Goal: Task Accomplishment & Management: Complete application form

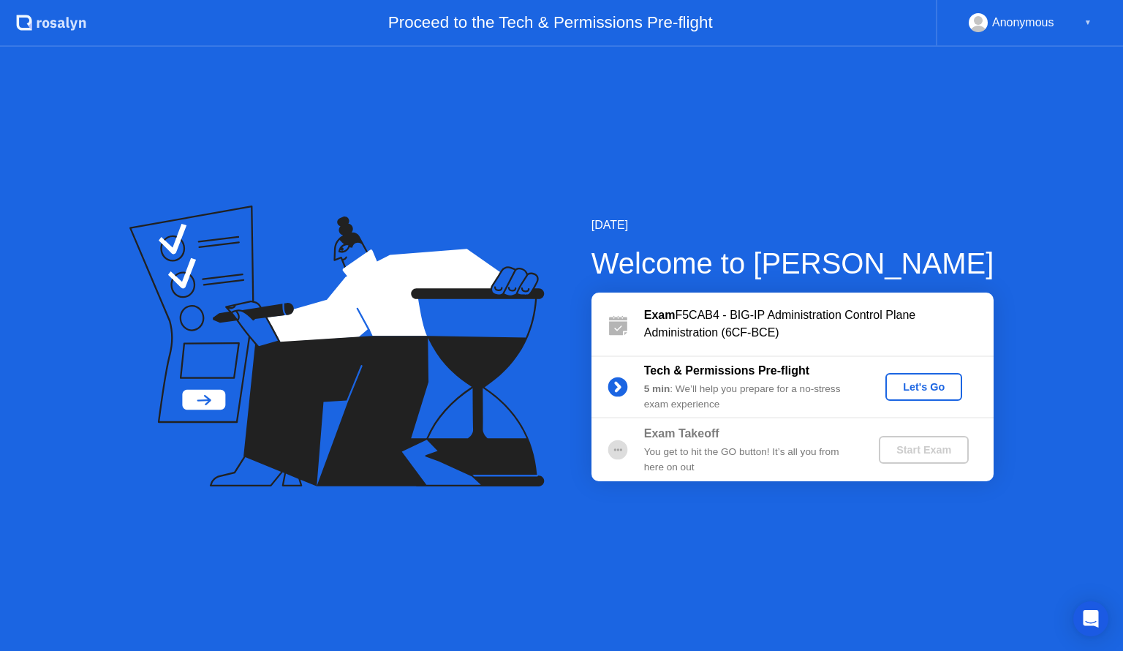
click at [924, 400] on button "Let's Go" at bounding box center [924, 387] width 77 height 28
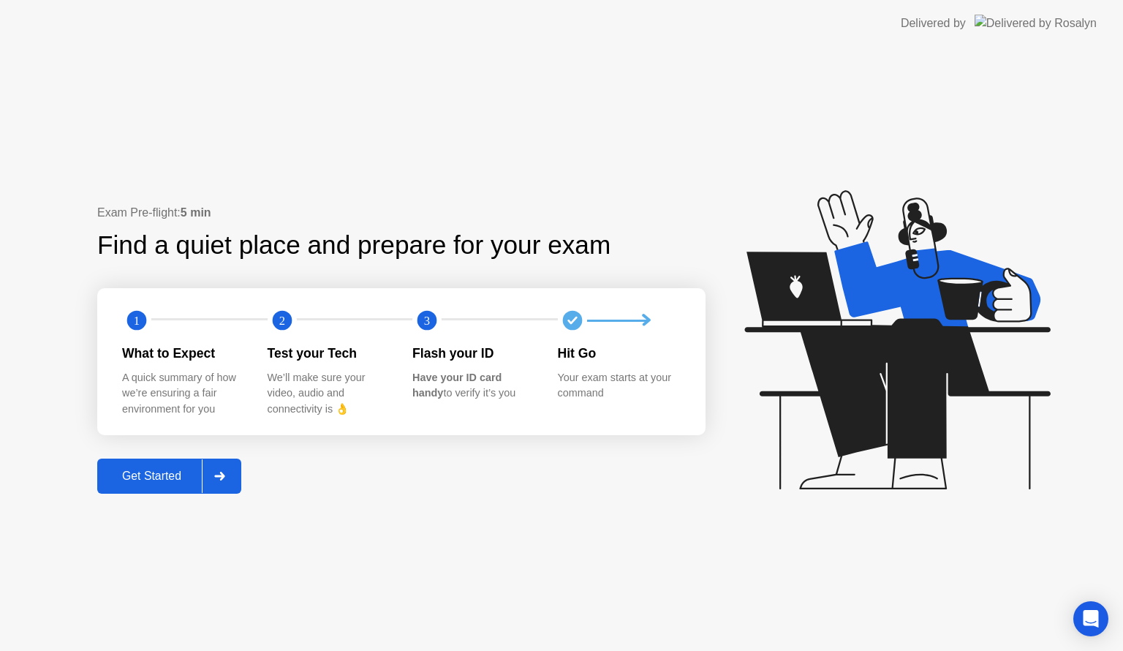
click at [194, 477] on div "Get Started" at bounding box center [152, 475] width 100 height 13
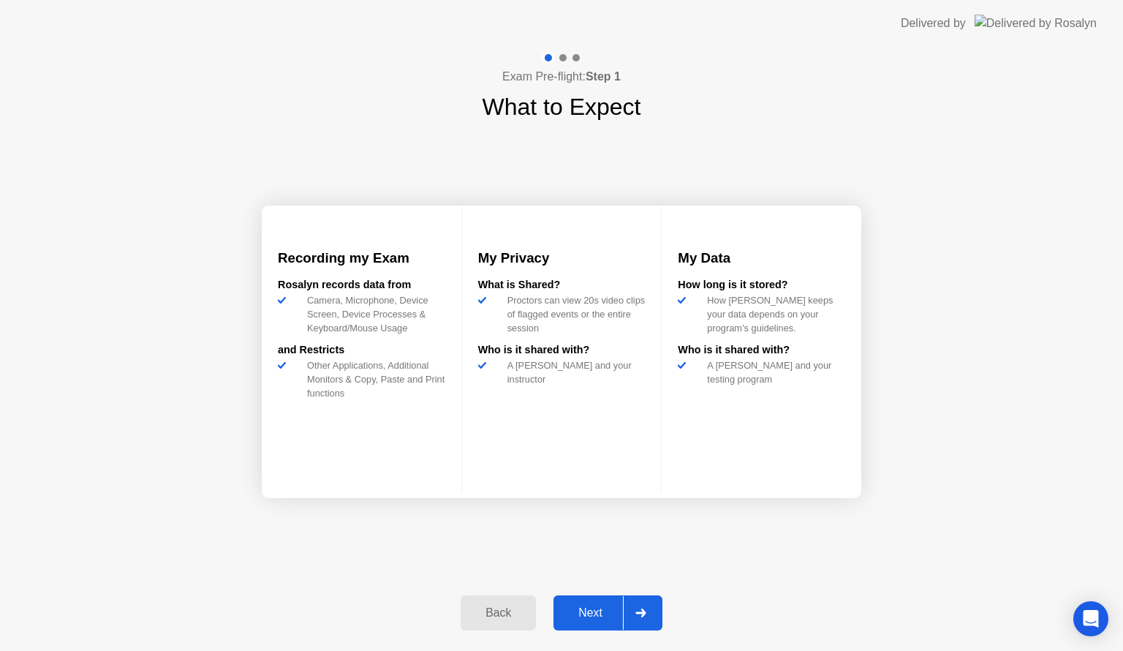
drag, startPoint x: 581, startPoint y: 584, endPoint x: 589, endPoint y: 623, distance: 40.5
click at [589, 623] on div "Back Next" at bounding box center [561, 612] width 219 height 67
click at [589, 623] on button "Next" at bounding box center [608, 612] width 109 height 35
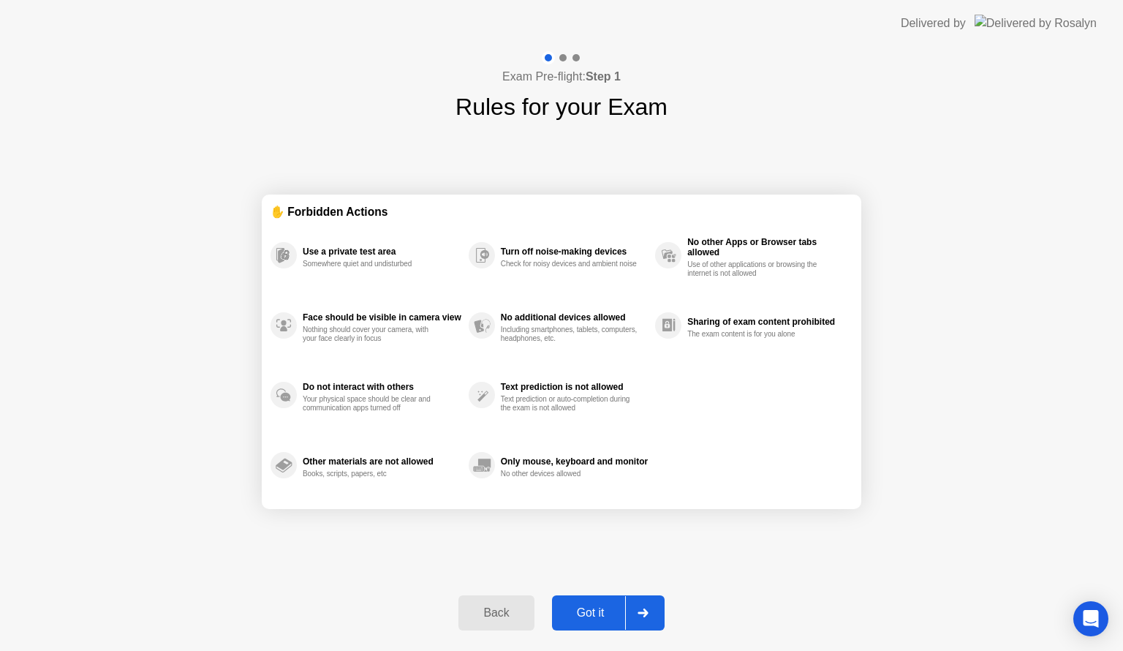
click at [589, 623] on button "Got it" at bounding box center [608, 612] width 113 height 35
select select "**********"
select select "*******"
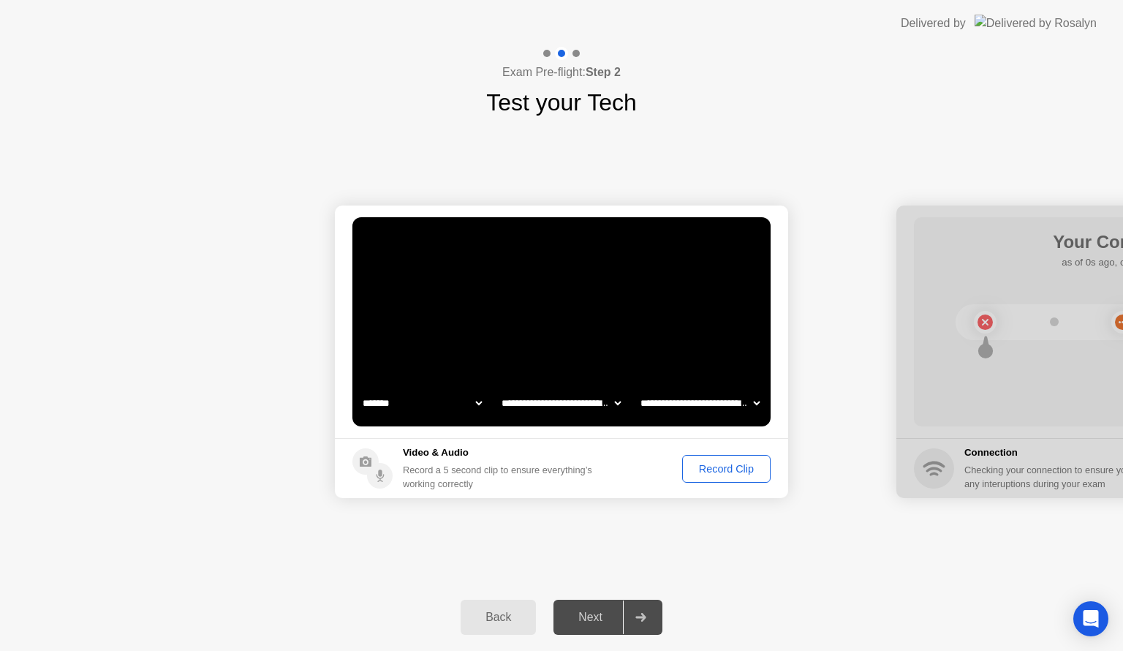
click at [736, 464] on div "Record Clip" at bounding box center [726, 469] width 78 height 12
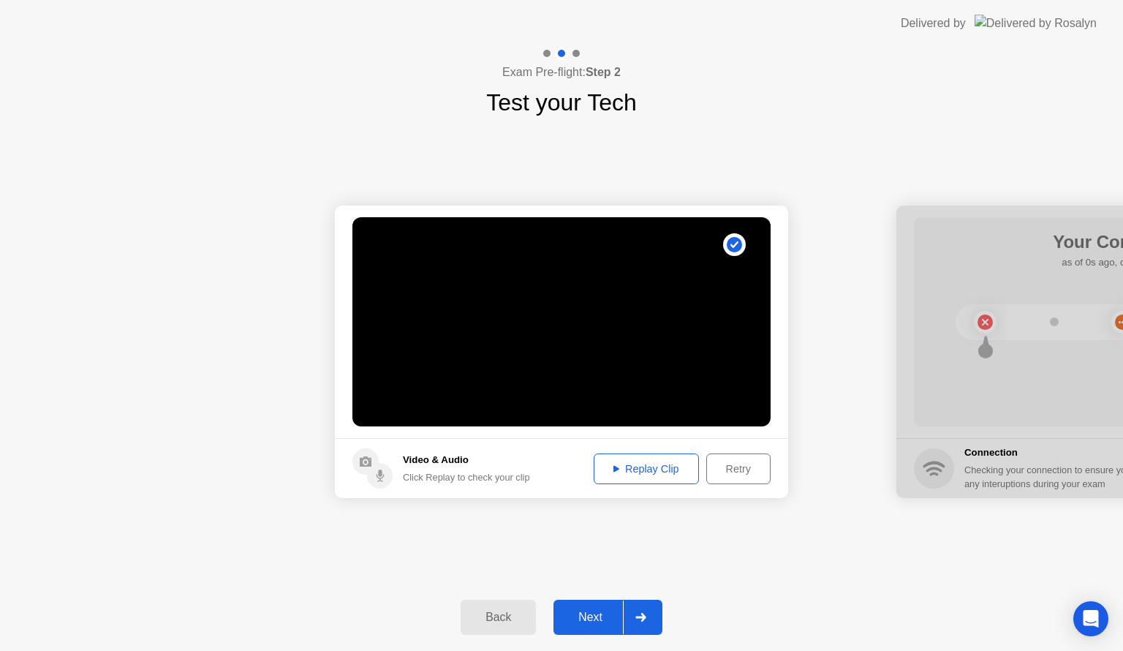
click at [611, 475] on div "Replay Clip" at bounding box center [646, 469] width 95 height 12
click at [609, 626] on button "Next" at bounding box center [608, 617] width 109 height 35
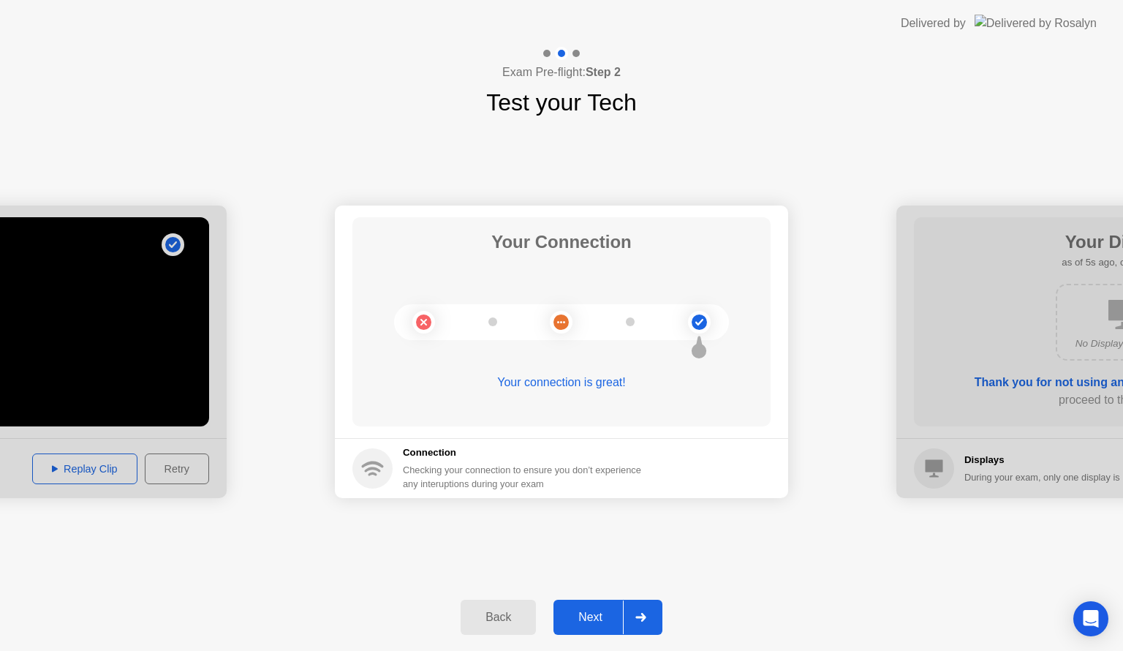
click at [614, 612] on div "Next" at bounding box center [590, 617] width 65 height 13
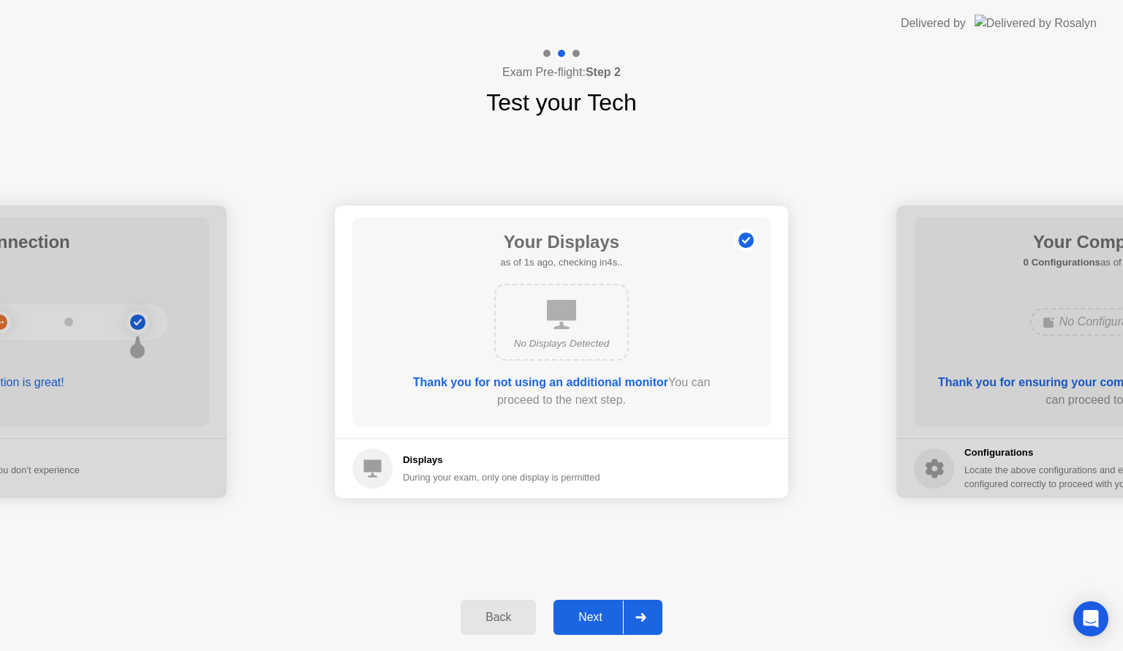
click at [614, 612] on div "Next" at bounding box center [590, 617] width 65 height 13
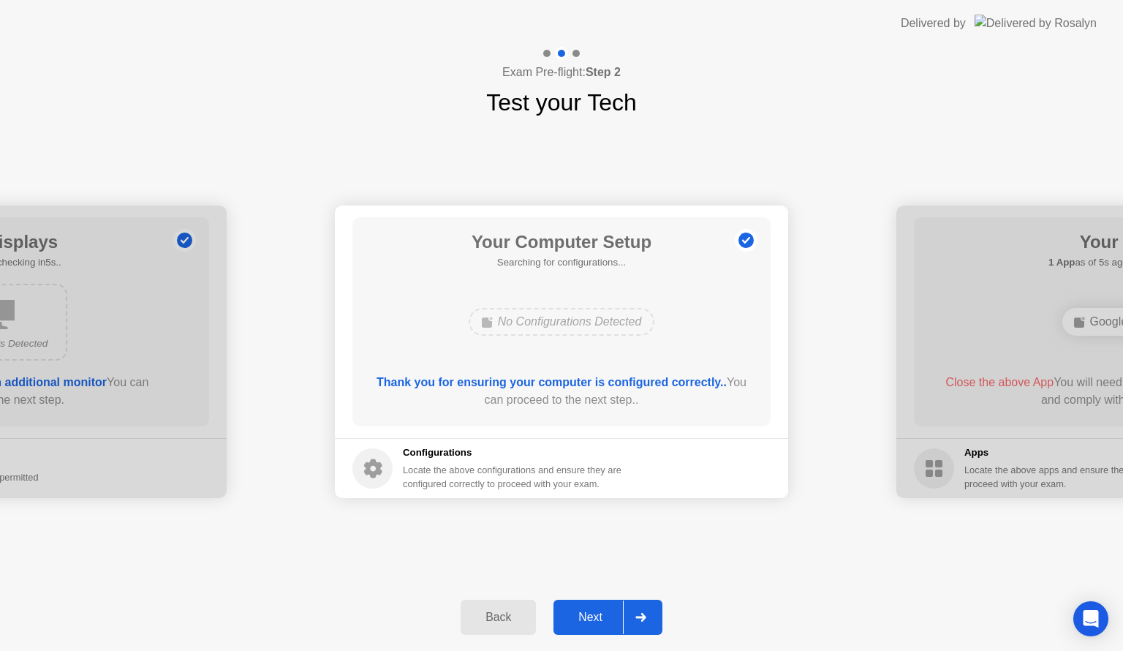
click at [594, 614] on div "Next" at bounding box center [590, 617] width 65 height 13
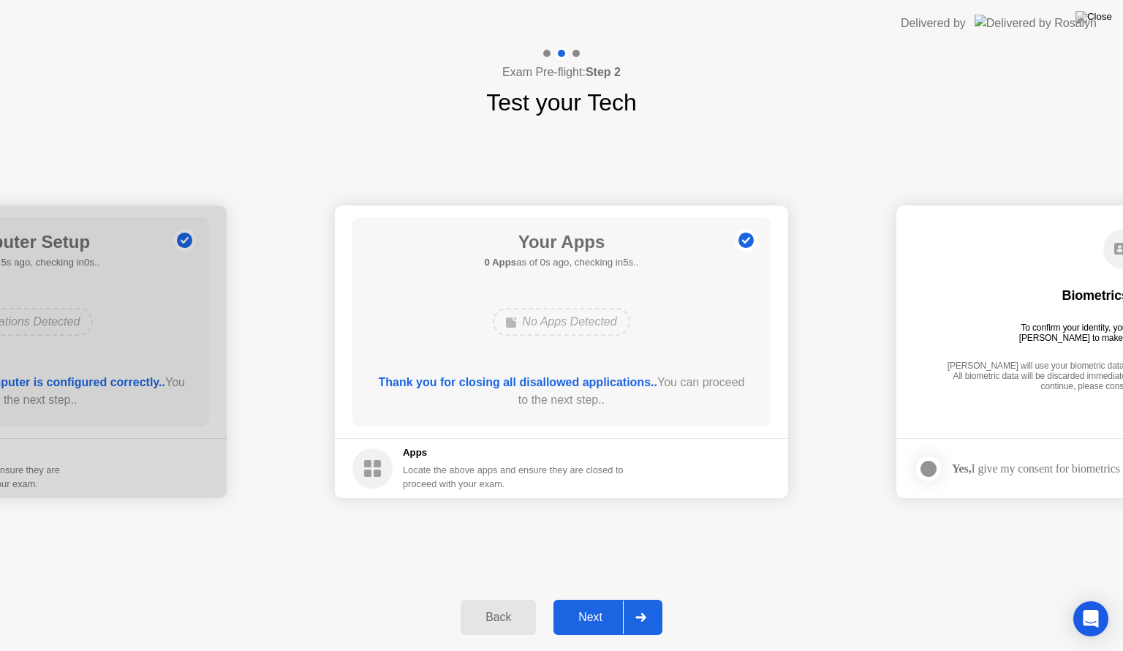
drag, startPoint x: 754, startPoint y: 399, endPoint x: 754, endPoint y: 415, distance: 16.1
click at [754, 415] on div "Your Apps 0 Apps as of 0s ago, checking in5s.. No Apps Detected Thank you for c…" at bounding box center [561, 321] width 418 height 209
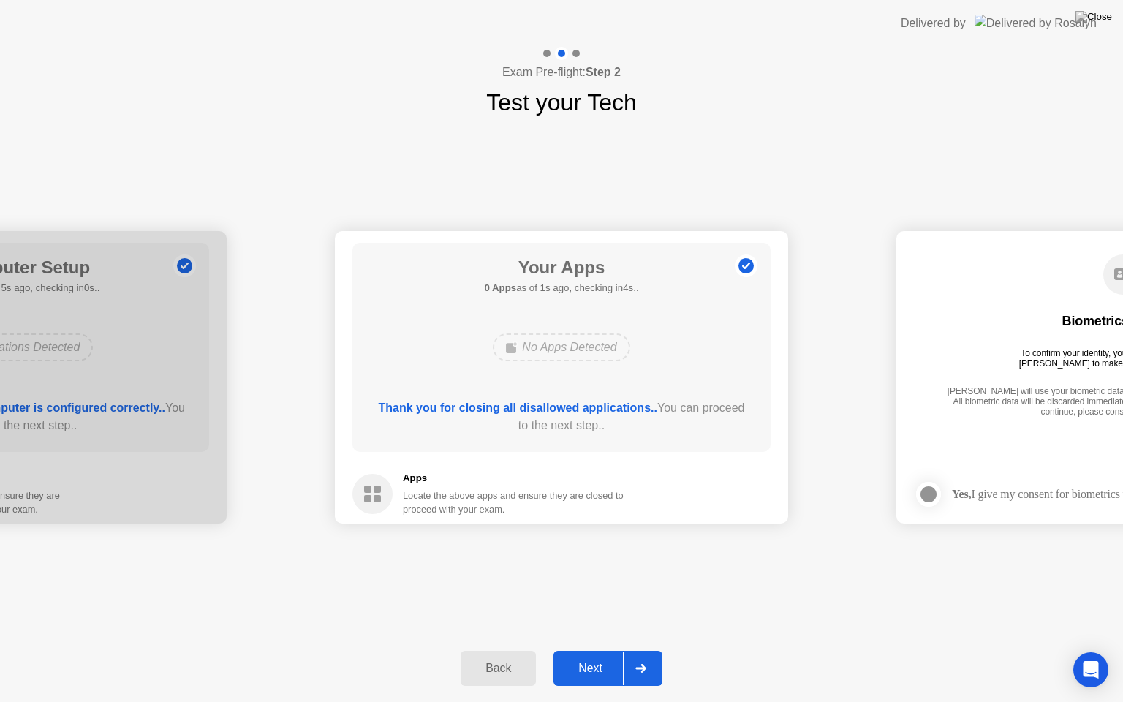
click at [591, 650] on button "Next" at bounding box center [608, 668] width 109 height 35
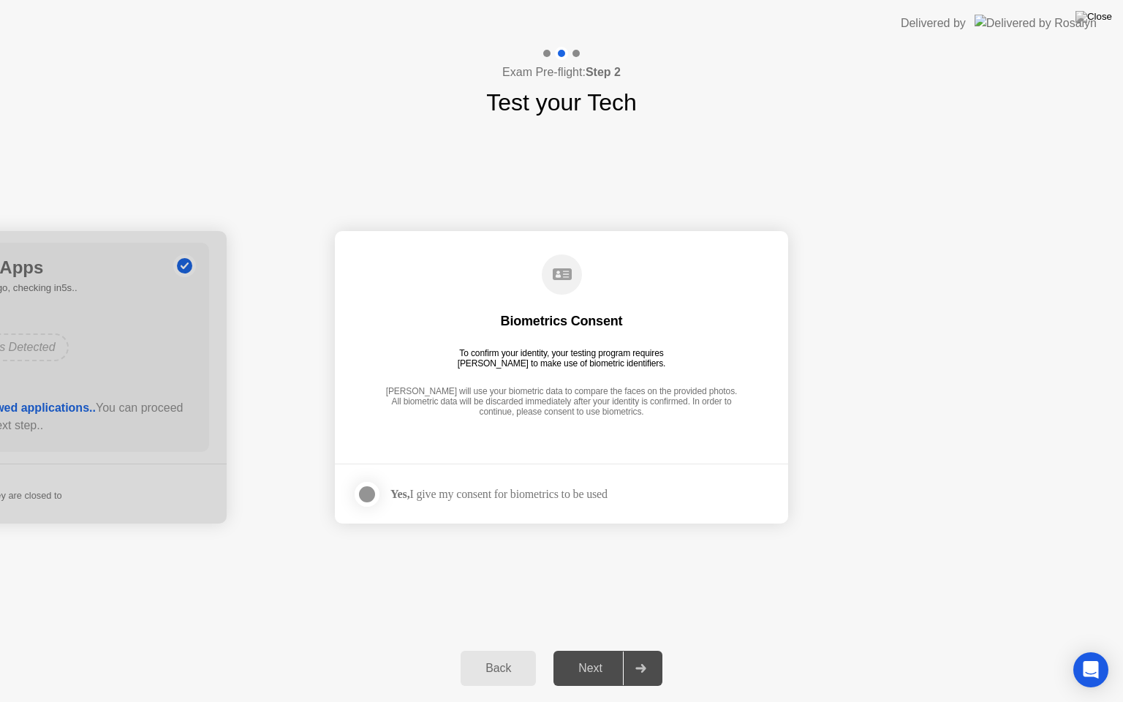
click at [486, 510] on footer "Yes, I give my consent for biometrics to be used" at bounding box center [561, 494] width 453 height 60
drag, startPoint x: 372, startPoint y: 475, endPoint x: 367, endPoint y: 486, distance: 11.8
click at [367, 486] on footer "Yes, I give my consent for biometrics to be used" at bounding box center [561, 494] width 453 height 60
click at [367, 486] on div at bounding box center [367, 495] width 18 height 18
click at [591, 650] on button "Next" at bounding box center [608, 668] width 109 height 35
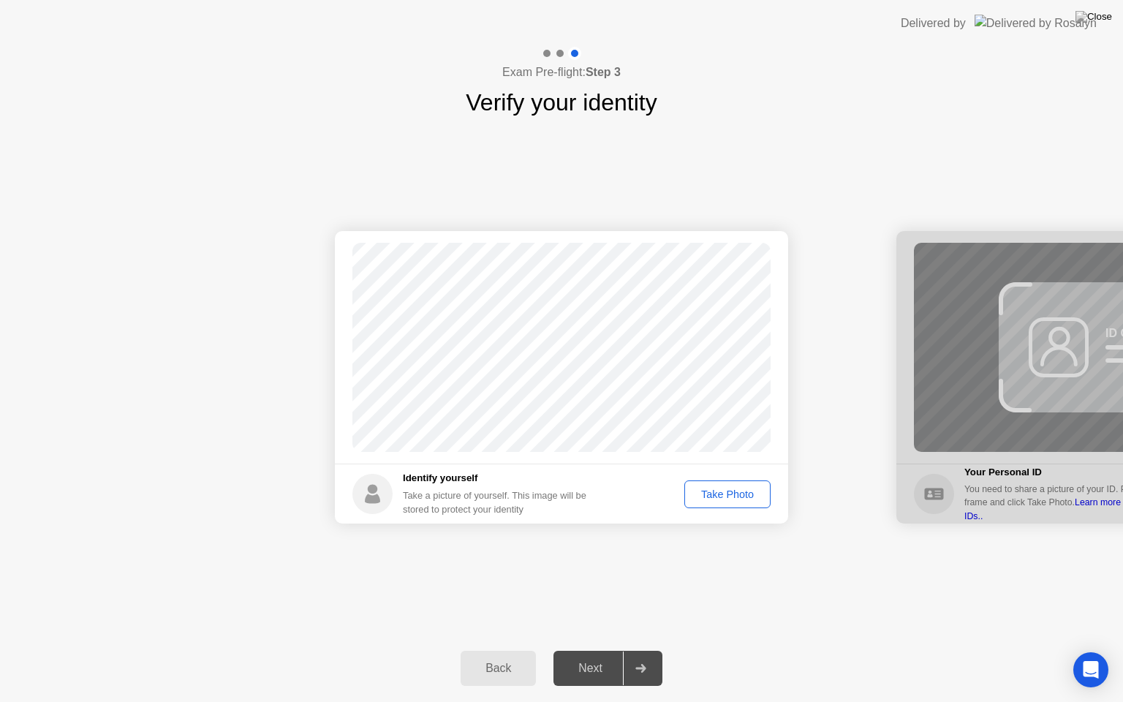
click at [717, 485] on button "Take Photo" at bounding box center [727, 494] width 86 height 28
click at [596, 650] on div "Next" at bounding box center [590, 668] width 65 height 13
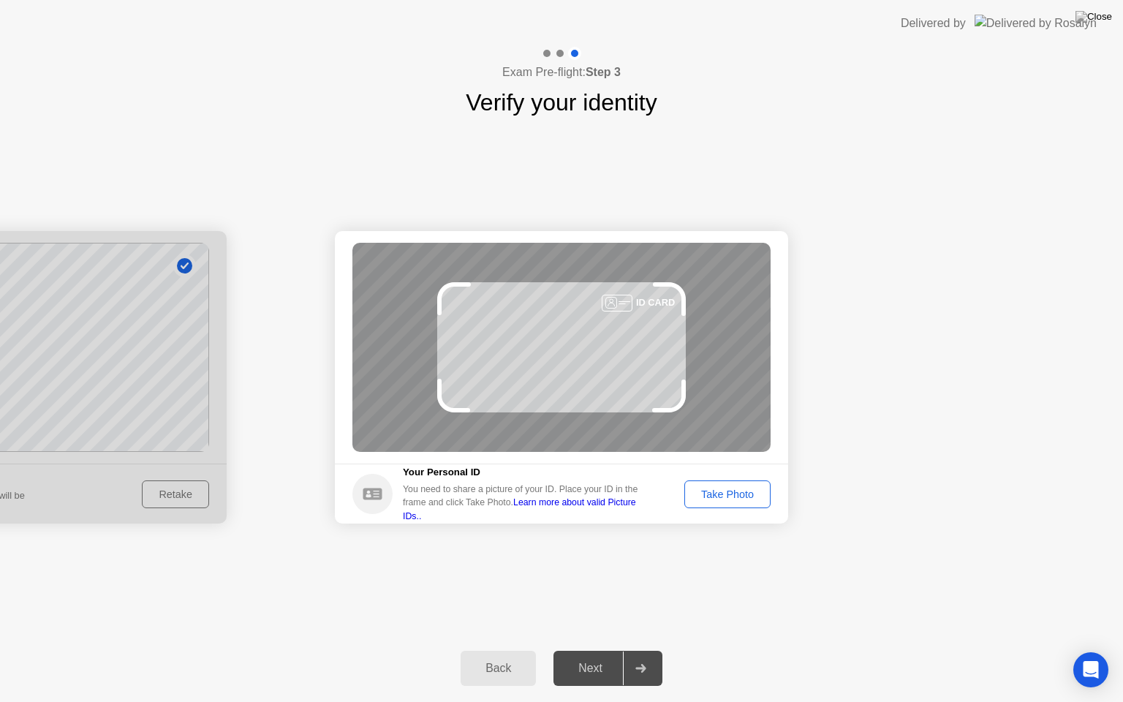
click at [252, 205] on div "Success Photo is correctly taken Identify yourself Take a picture of yourself. …" at bounding box center [561, 377] width 1123 height 515
click at [716, 492] on div "Take Photo" at bounding box center [728, 495] width 76 height 12
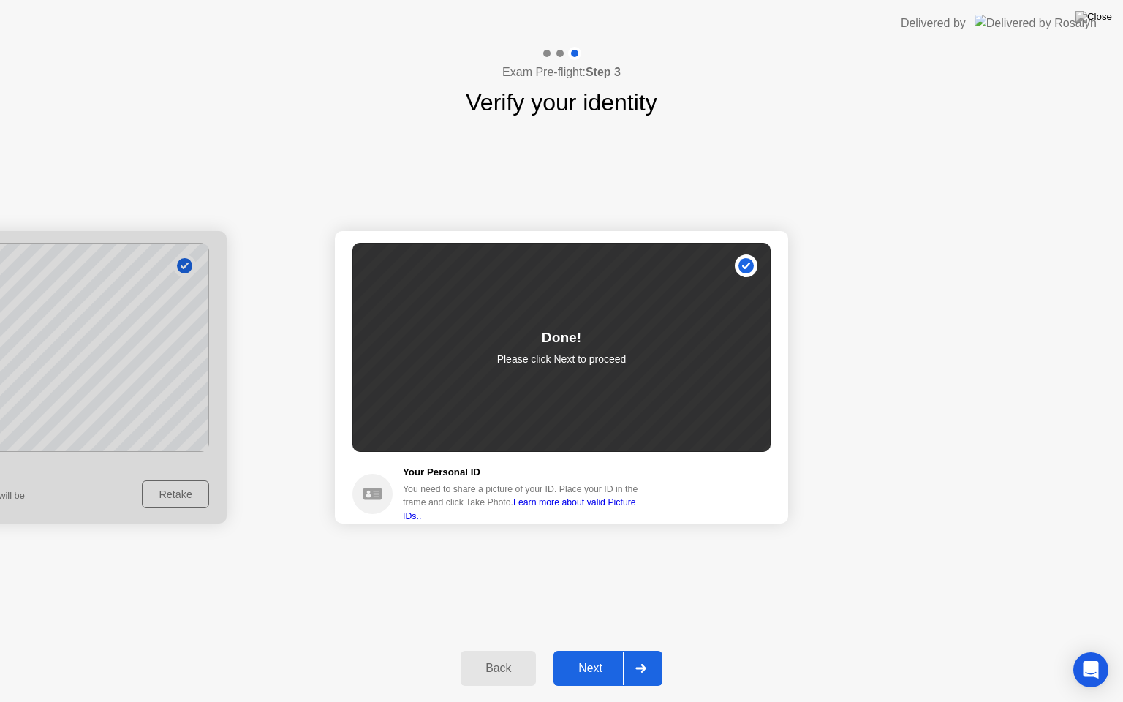
click at [608, 650] on div "Next" at bounding box center [590, 668] width 65 height 13
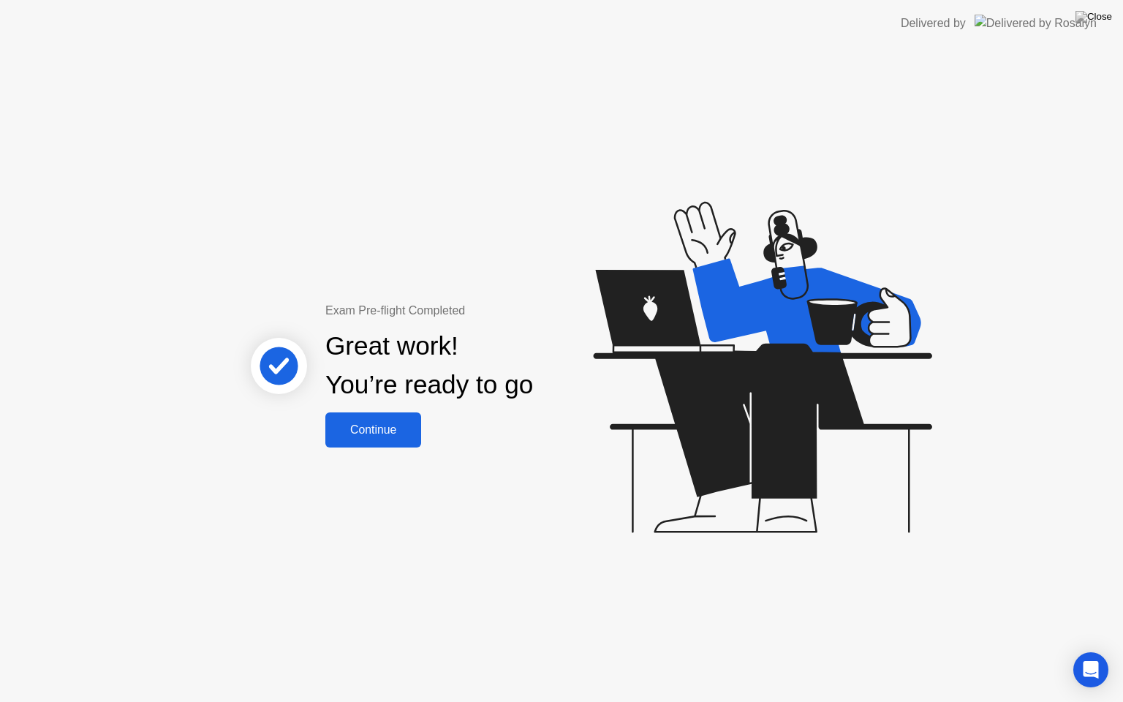
click at [411, 425] on div "Continue" at bounding box center [373, 429] width 87 height 13
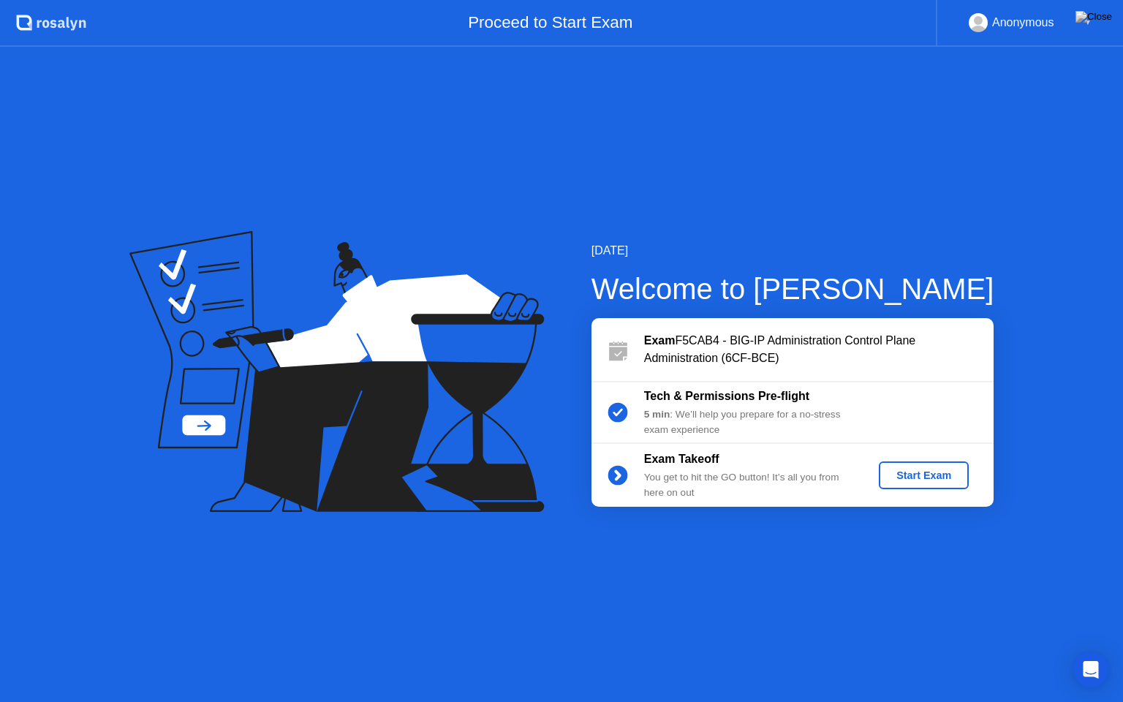
click at [943, 484] on button "Start Exam" at bounding box center [924, 475] width 90 height 28
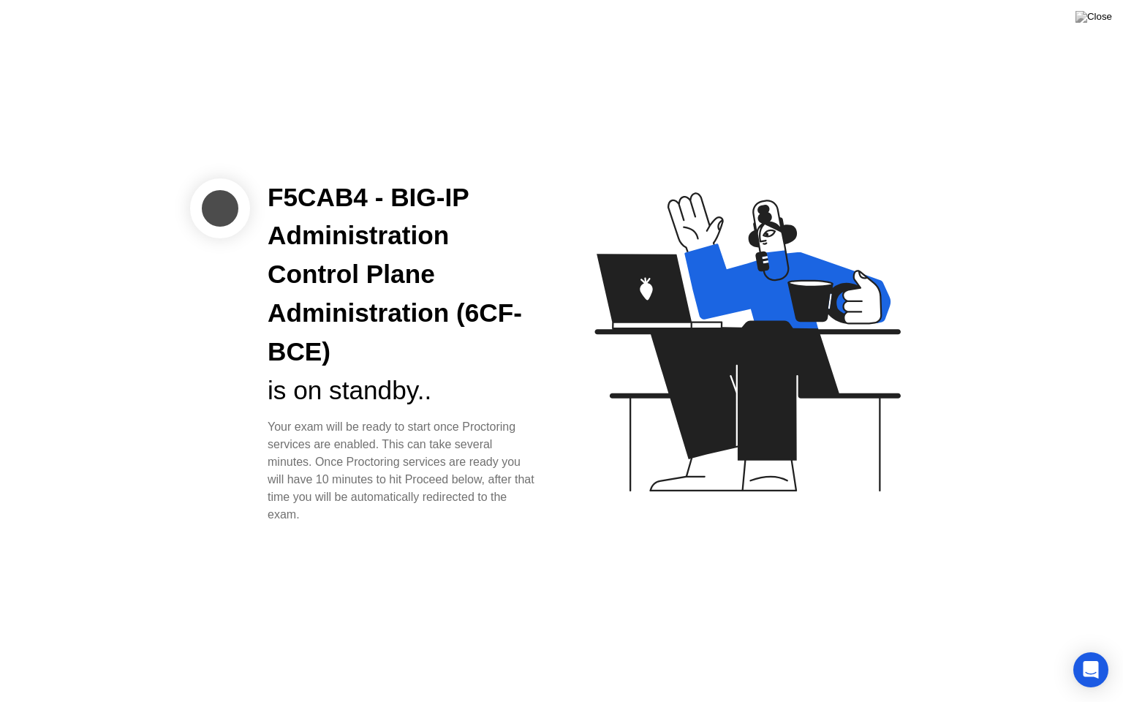
click at [429, 301] on div "F5CAB4 - BIG-IP Administration Control Plane Administration (6CF-BCE)" at bounding box center [403, 274] width 271 height 193
click at [439, 356] on div "F5CAB4 - BIG-IP Administration Control Plane Administration (6CF-BCE)" at bounding box center [403, 274] width 271 height 193
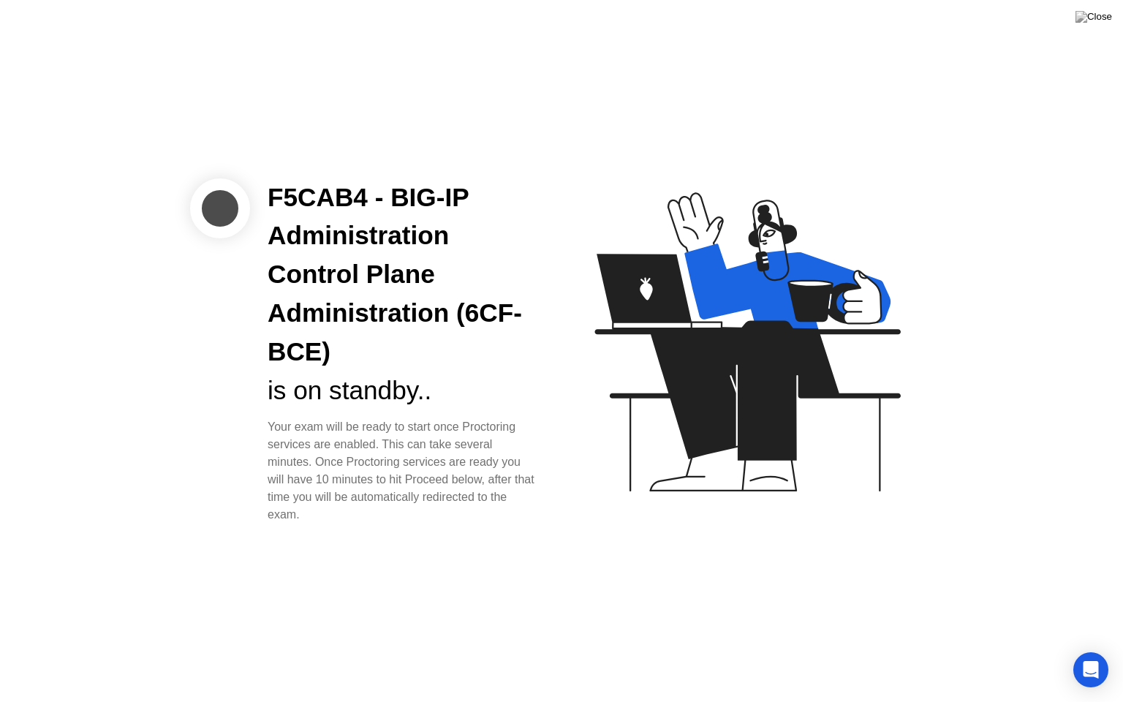
click at [215, 197] on div at bounding box center [220, 208] width 60 height 60
click at [1099, 650] on div "Open Intercom Messenger" at bounding box center [1091, 670] width 39 height 39
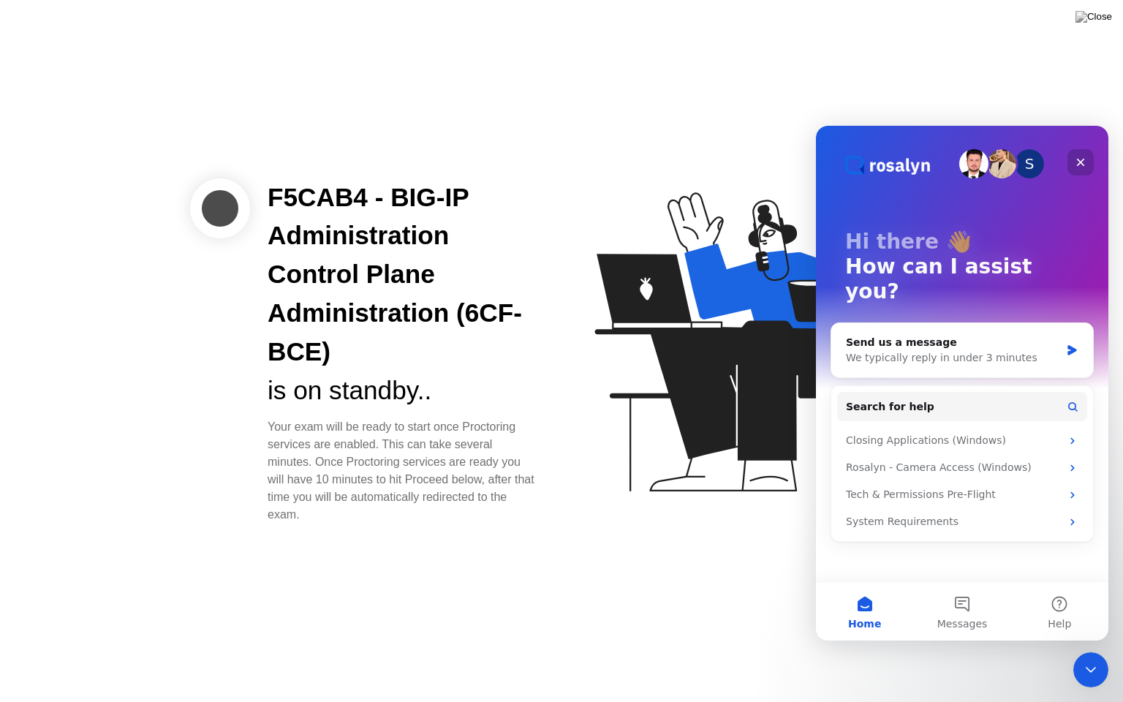
click at [1078, 163] on icon "Close" at bounding box center [1081, 162] width 12 height 12
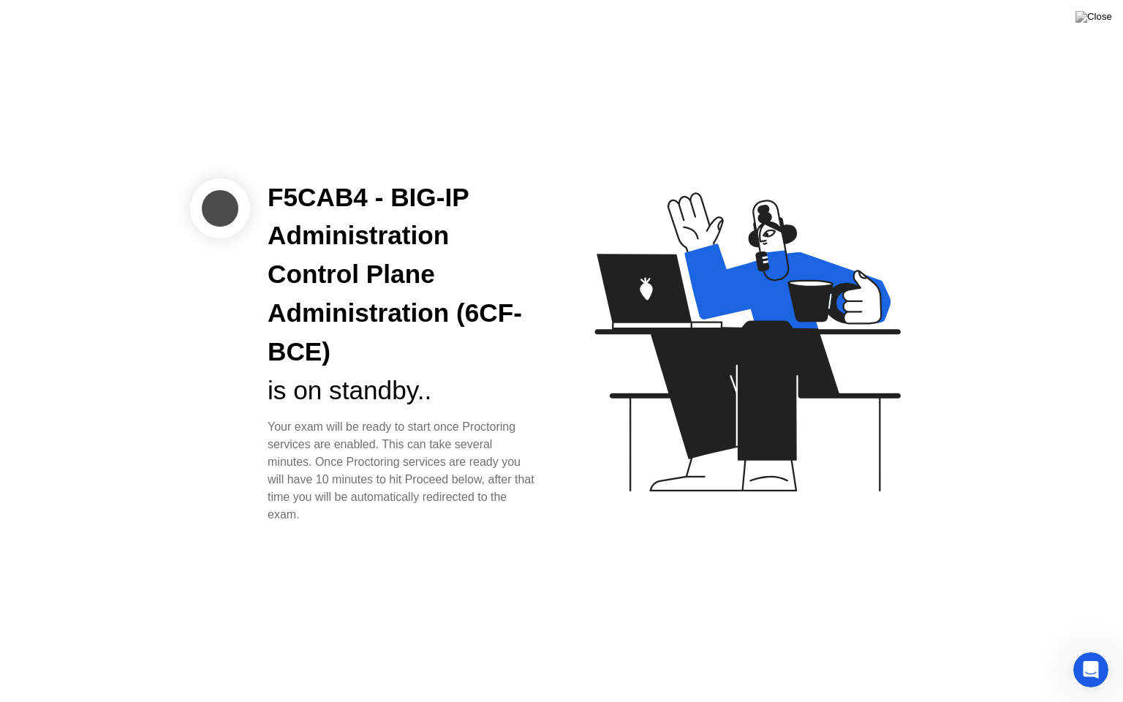
click at [834, 0] on div "F5CAB4 - BIG-IP Administration Control Plane Administration (6CF-BCE) is on sta…" at bounding box center [561, 351] width 1123 height 702
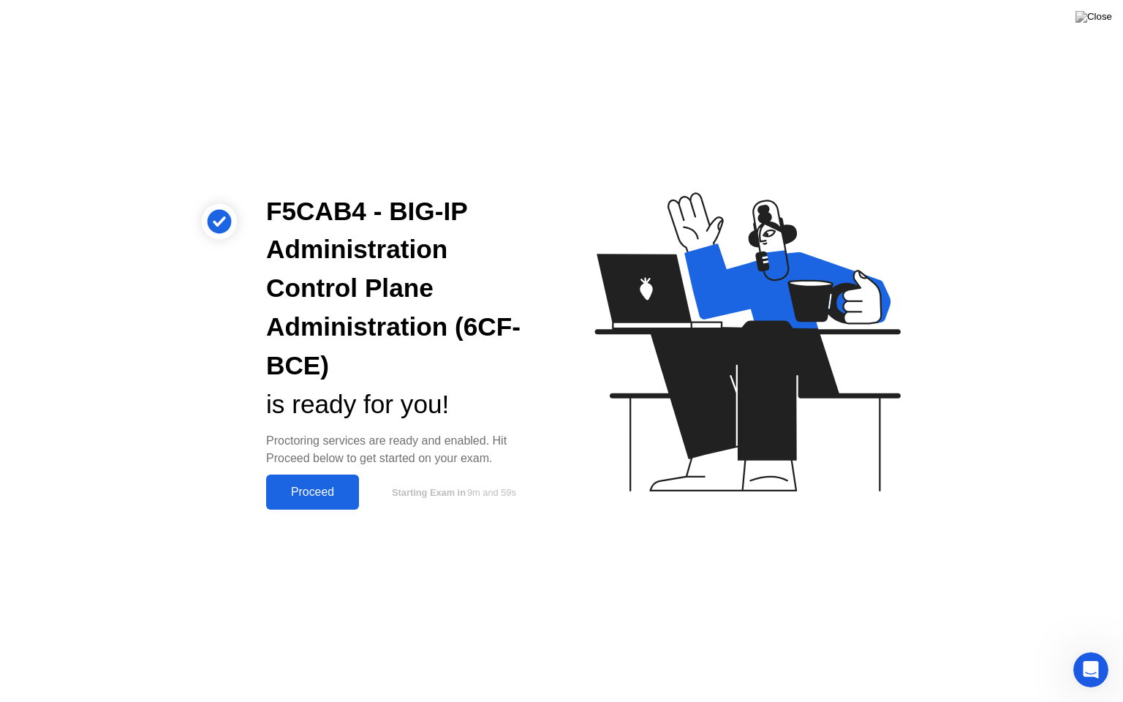
click at [326, 498] on div "Proceed" at bounding box center [313, 492] width 84 height 13
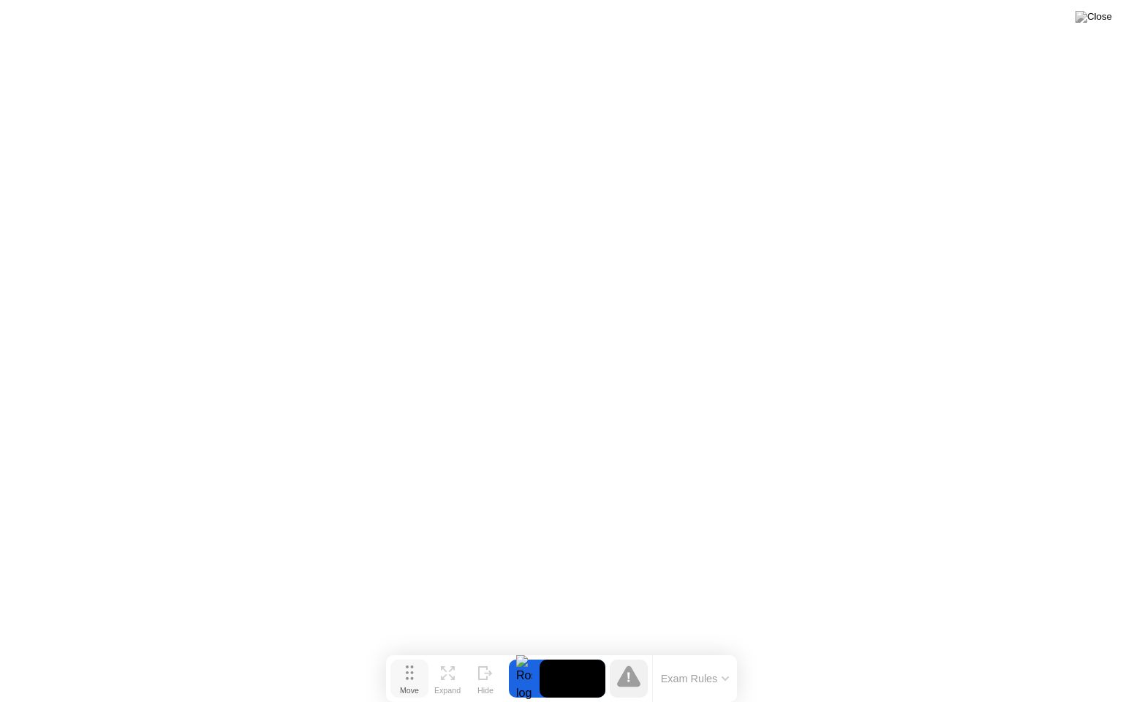
click at [426, 650] on button "Move" at bounding box center [410, 679] width 38 height 38
click at [400, 650] on div "Move" at bounding box center [409, 690] width 19 height 9
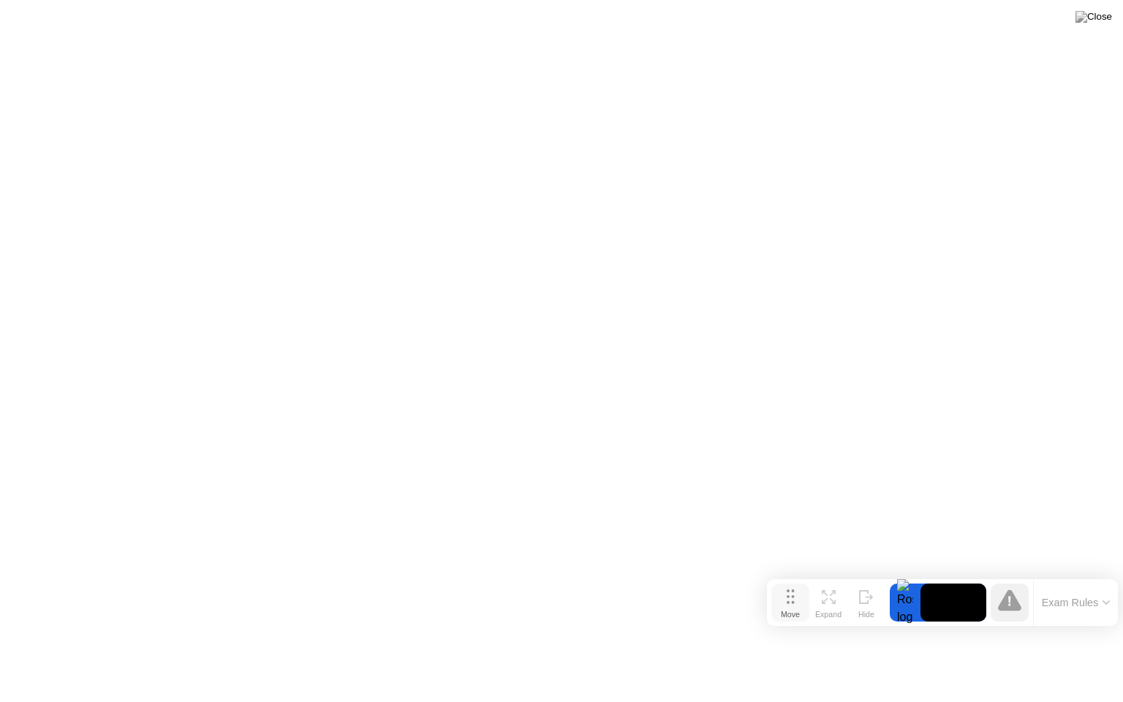
drag, startPoint x: 408, startPoint y: 681, endPoint x: 789, endPoint y: 605, distance: 388.5
click at [789, 610] on div "Move" at bounding box center [790, 614] width 19 height 9
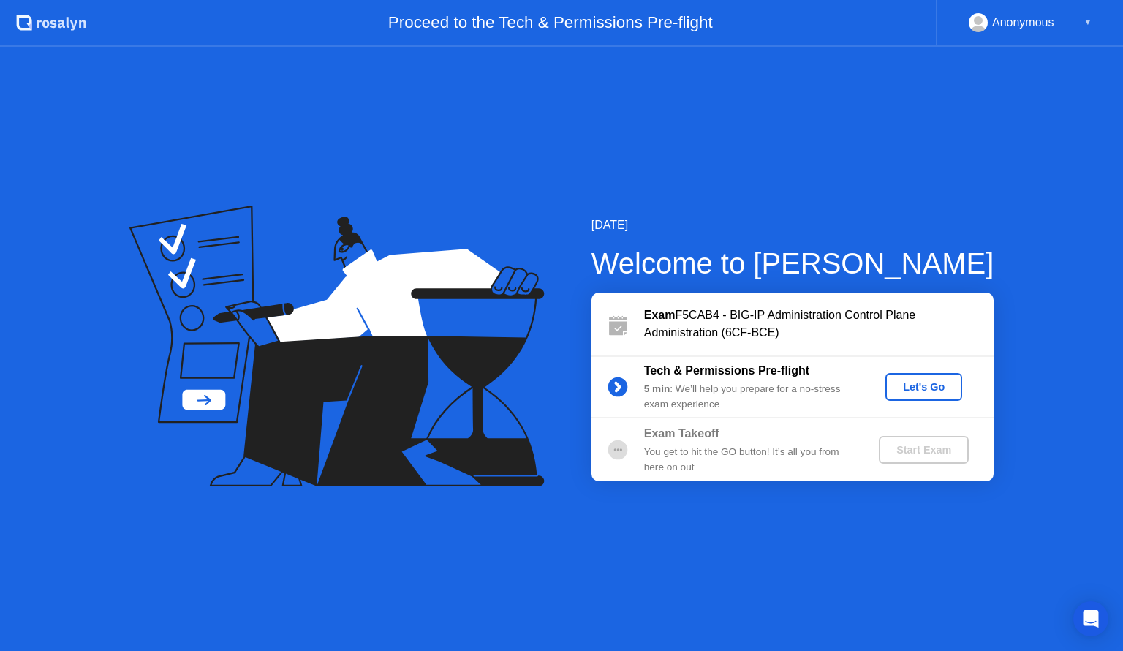
click at [927, 381] on div "Let's Go" at bounding box center [923, 387] width 65 height 12
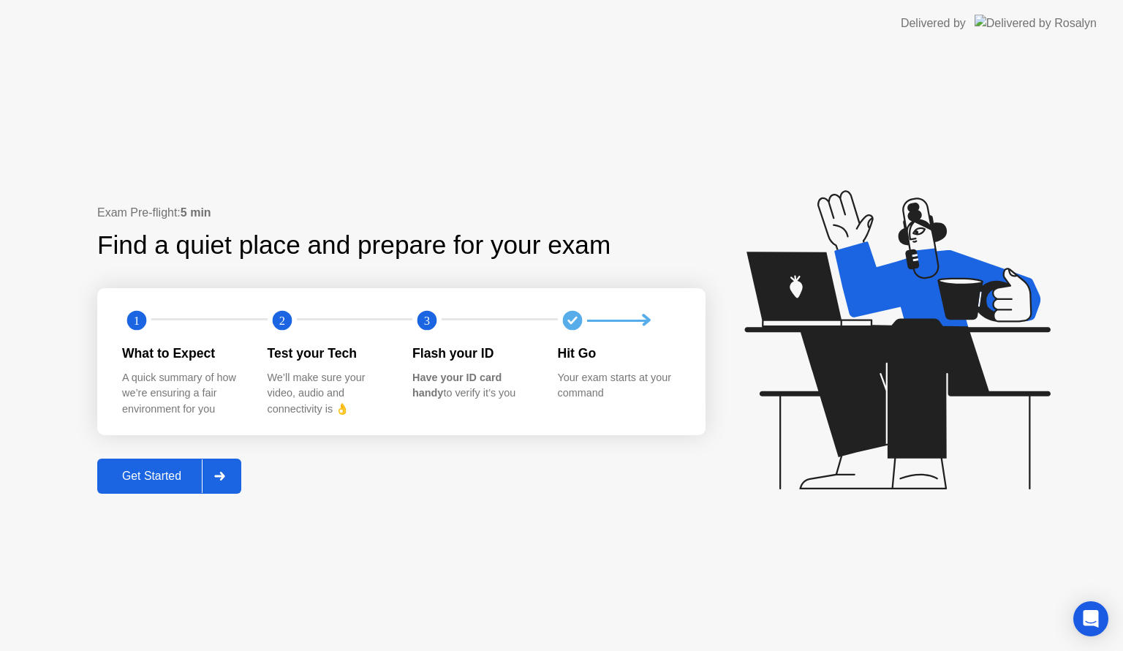
click at [178, 487] on button "Get Started" at bounding box center [169, 476] width 144 height 35
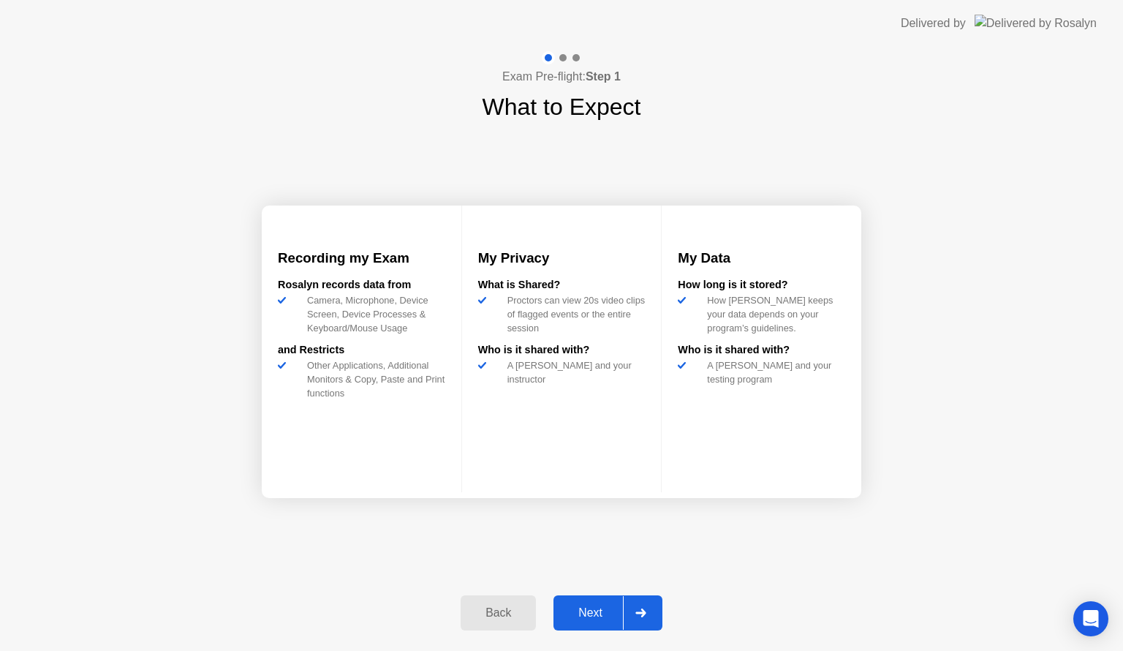
click at [597, 593] on div "Back Next" at bounding box center [561, 612] width 219 height 67
click at [597, 607] on div "Next" at bounding box center [590, 612] width 65 height 13
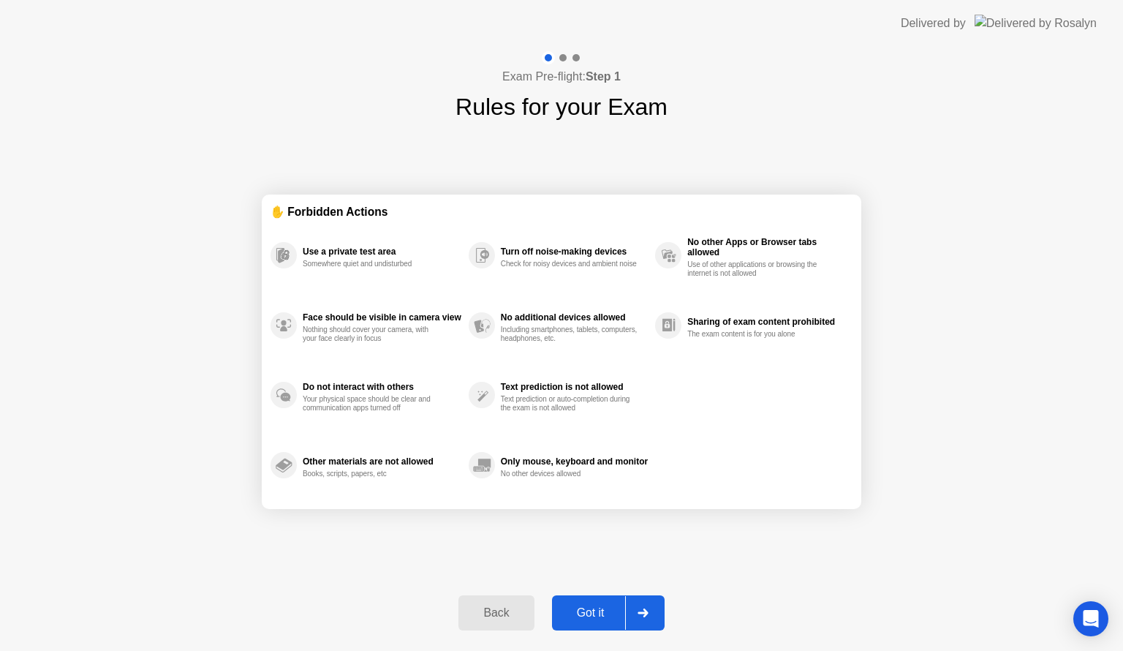
click at [597, 607] on div "Got it" at bounding box center [591, 612] width 69 height 13
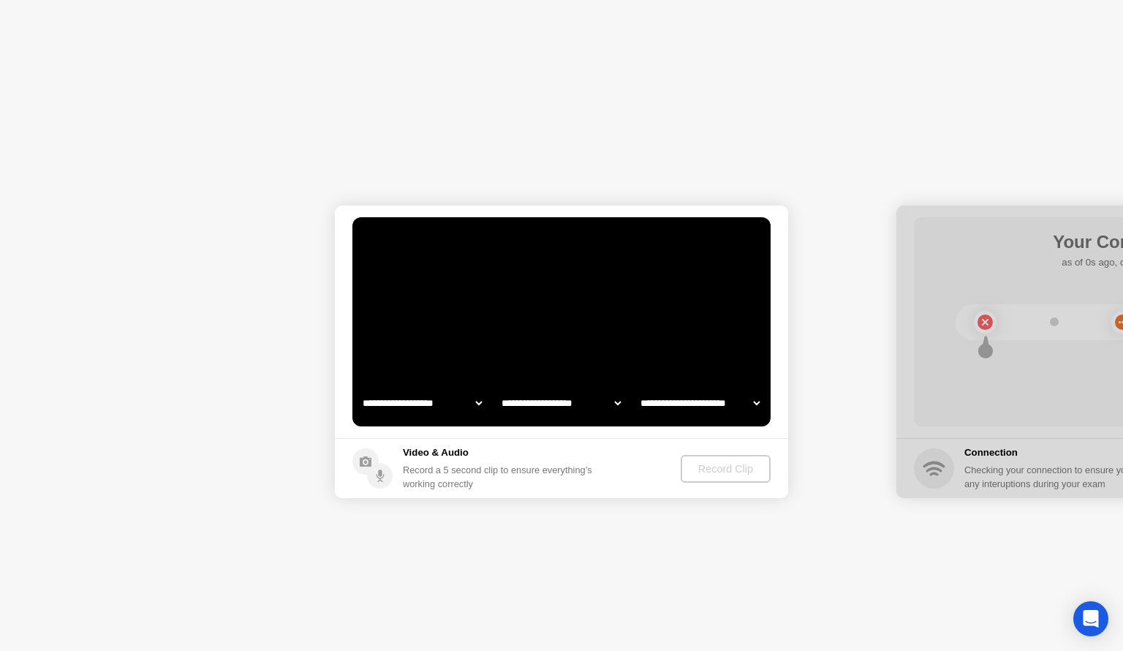
select select "**********"
select select "*******"
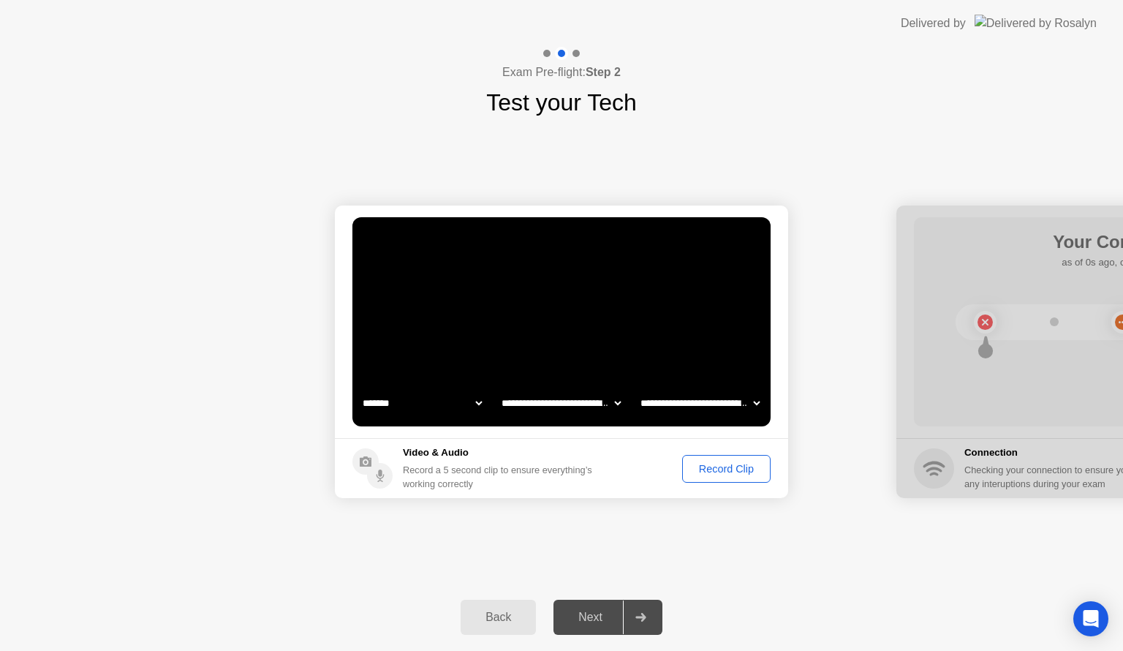
click at [733, 484] on footer "Video & Audio Record a 5 second clip to ensure everything’s working correctly R…" at bounding box center [561, 468] width 453 height 60
click at [723, 453] on footer "Video & Audio Record a 5 second clip to ensure everything’s working correctly R…" at bounding box center [561, 468] width 453 height 60
click at [726, 471] on div "Record Clip" at bounding box center [726, 469] width 78 height 12
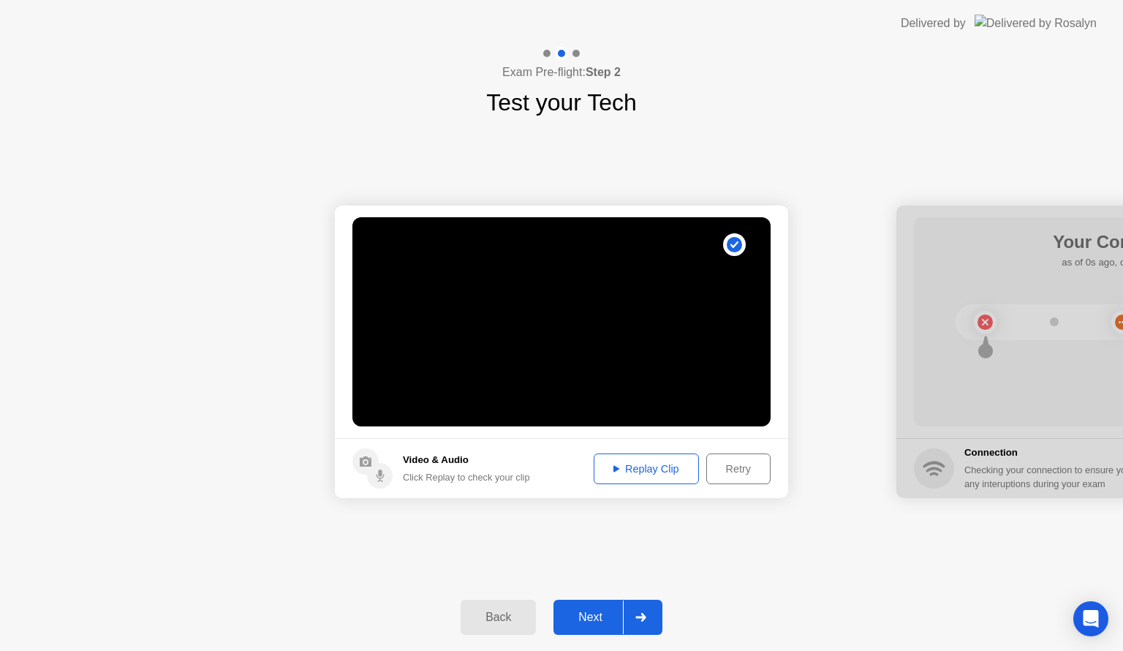
click at [641, 456] on button "Replay Clip" at bounding box center [646, 468] width 105 height 31
click at [604, 627] on button "Next" at bounding box center [608, 617] width 109 height 35
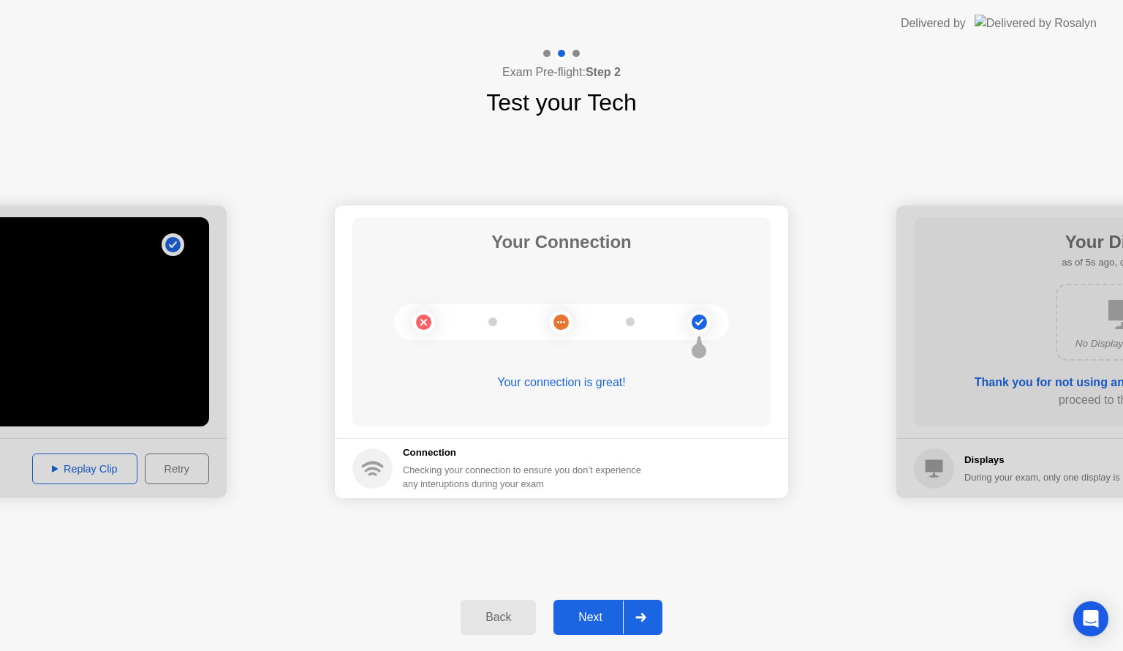
click at [602, 623] on div "Next" at bounding box center [590, 617] width 65 height 13
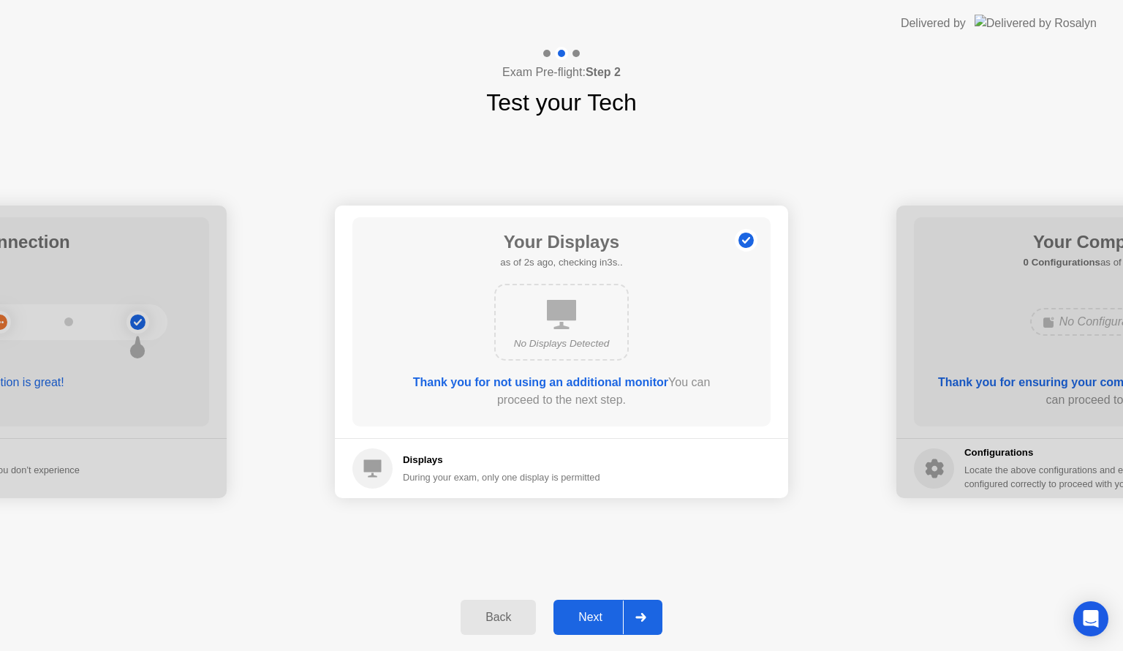
click at [584, 615] on div "Next" at bounding box center [590, 617] width 65 height 13
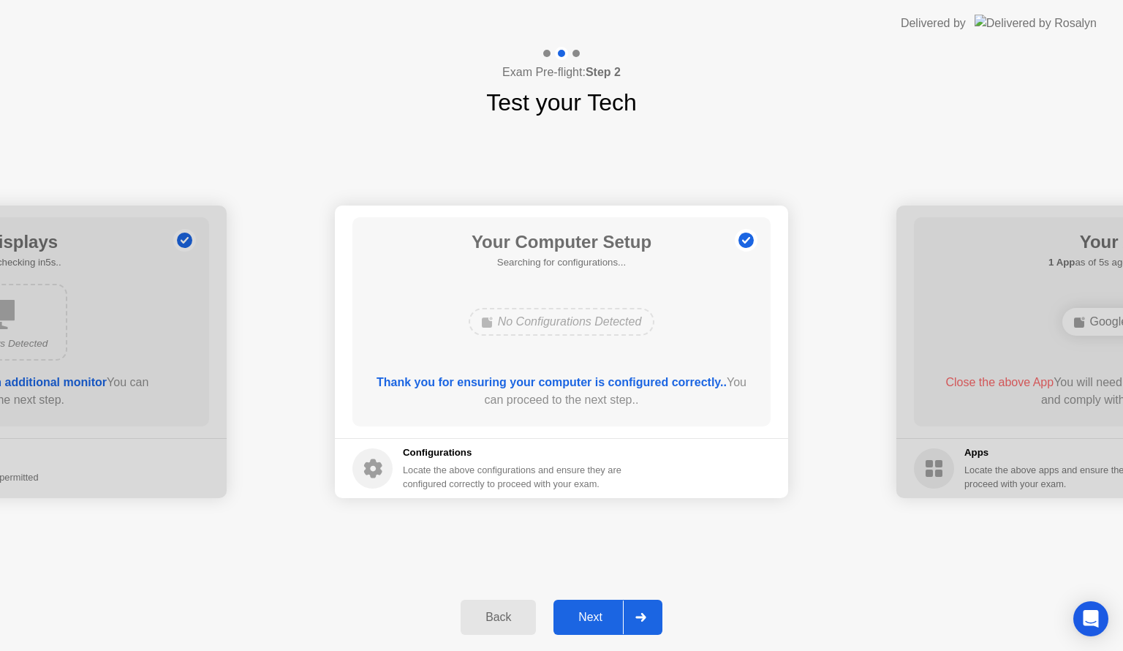
click at [606, 624] on div "Next" at bounding box center [590, 617] width 65 height 13
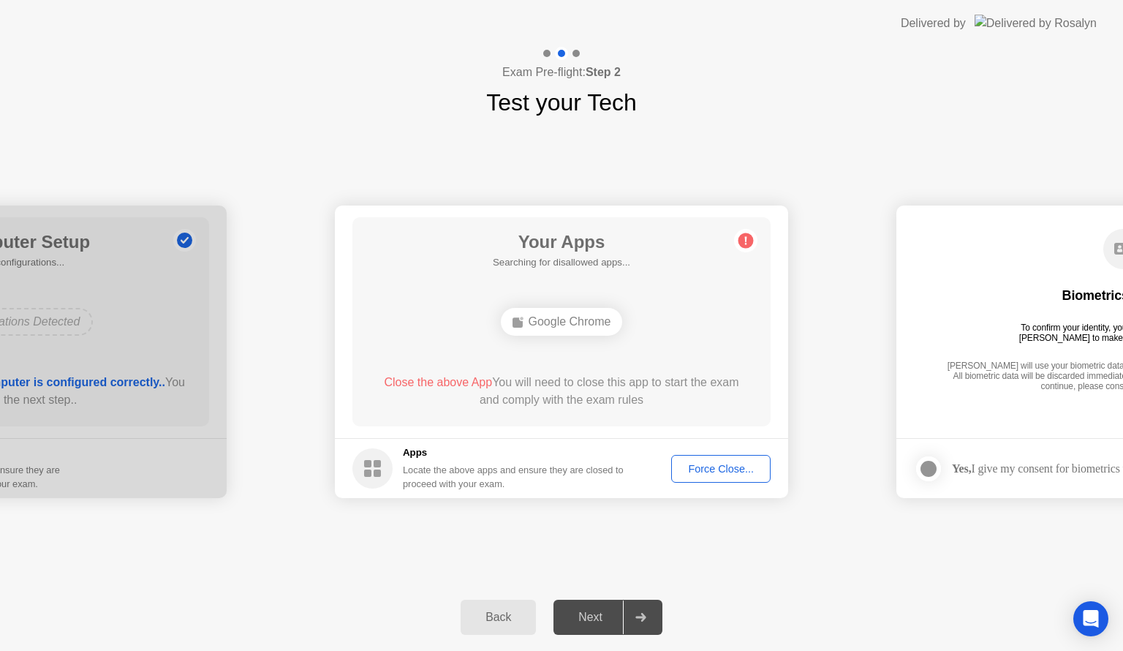
click at [704, 466] on div "Force Close..." at bounding box center [720, 469] width 89 height 12
click at [911, 116] on div "Exam Pre-flight: Step 2 Test your Tech" at bounding box center [561, 83] width 1123 height 73
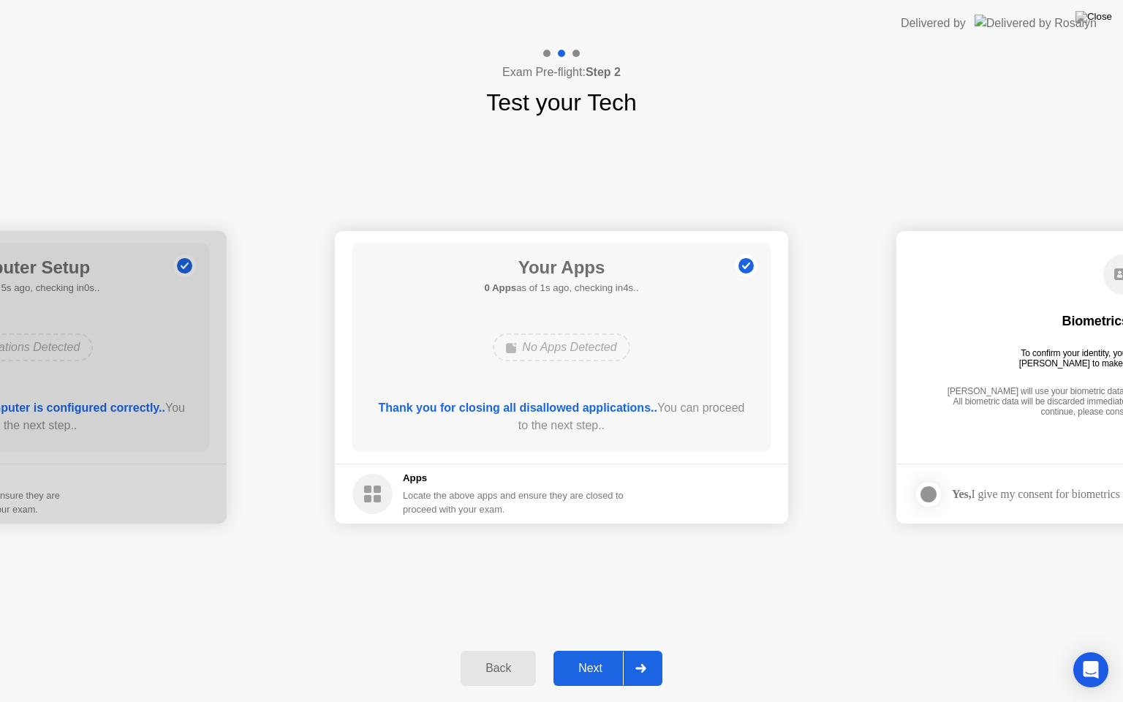
click at [606, 650] on div "Next" at bounding box center [590, 668] width 65 height 13
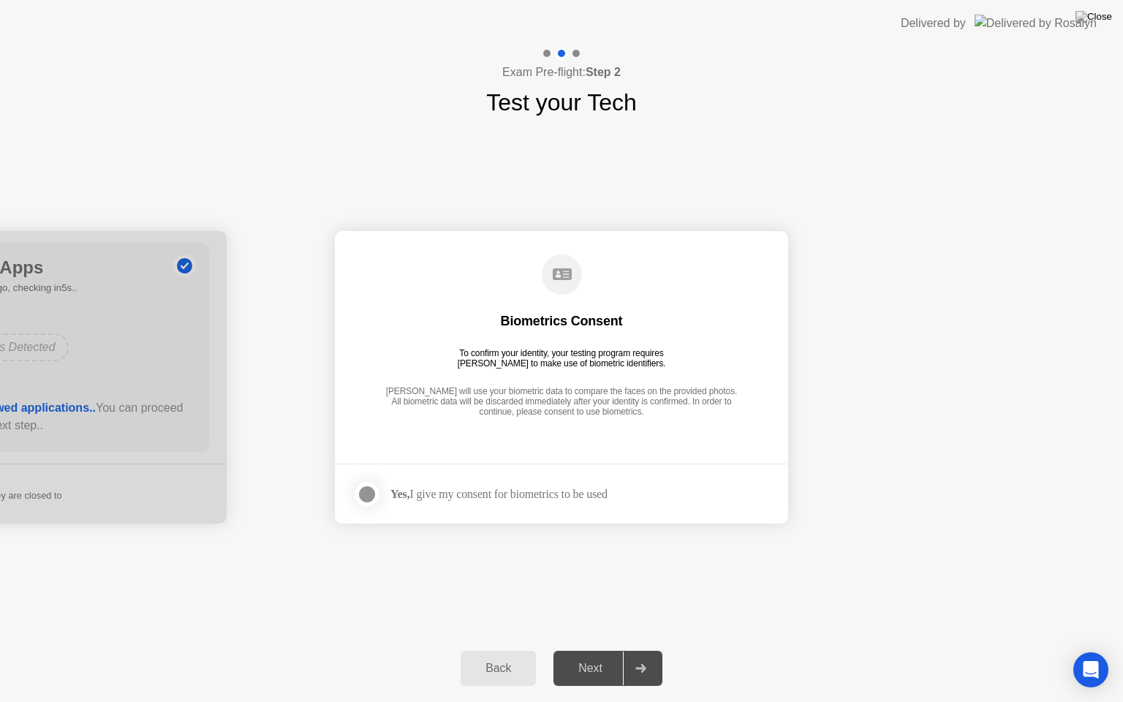
click at [410, 499] on strong "Yes," at bounding box center [400, 494] width 19 height 12
click at [384, 497] on label at bounding box center [371, 494] width 38 height 29
click at [604, 650] on div "Next" at bounding box center [590, 668] width 65 height 13
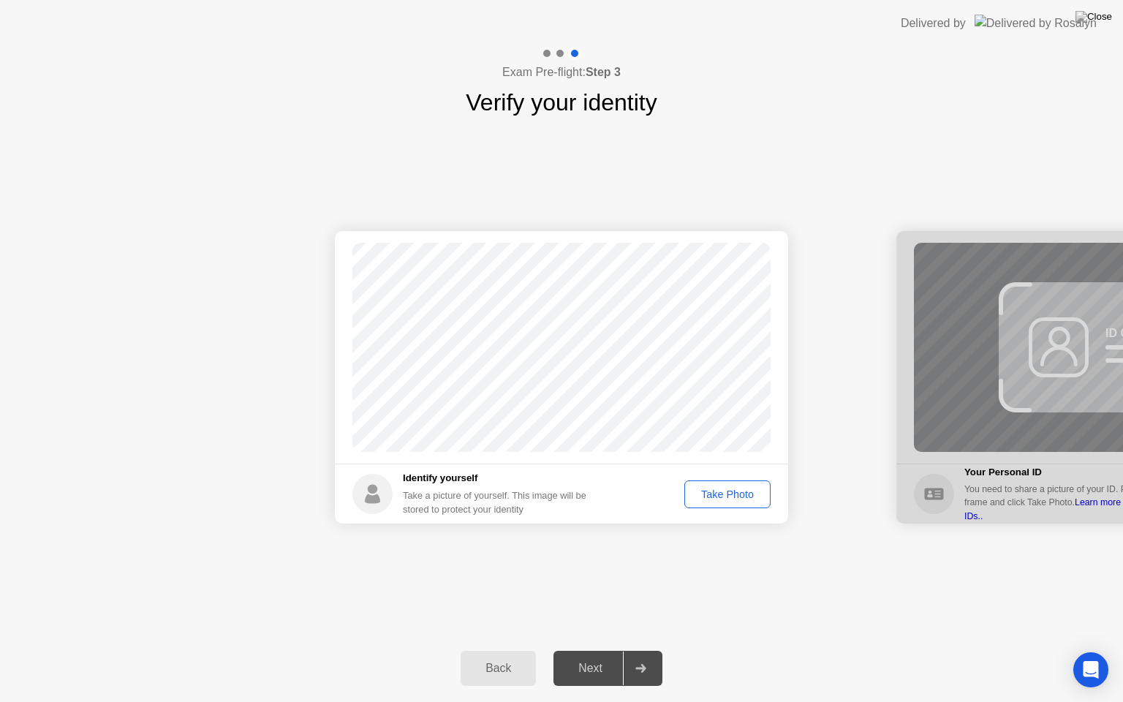
click at [756, 490] on div "Take Photo" at bounding box center [728, 495] width 76 height 12
click at [600, 650] on div "Next" at bounding box center [590, 668] width 65 height 13
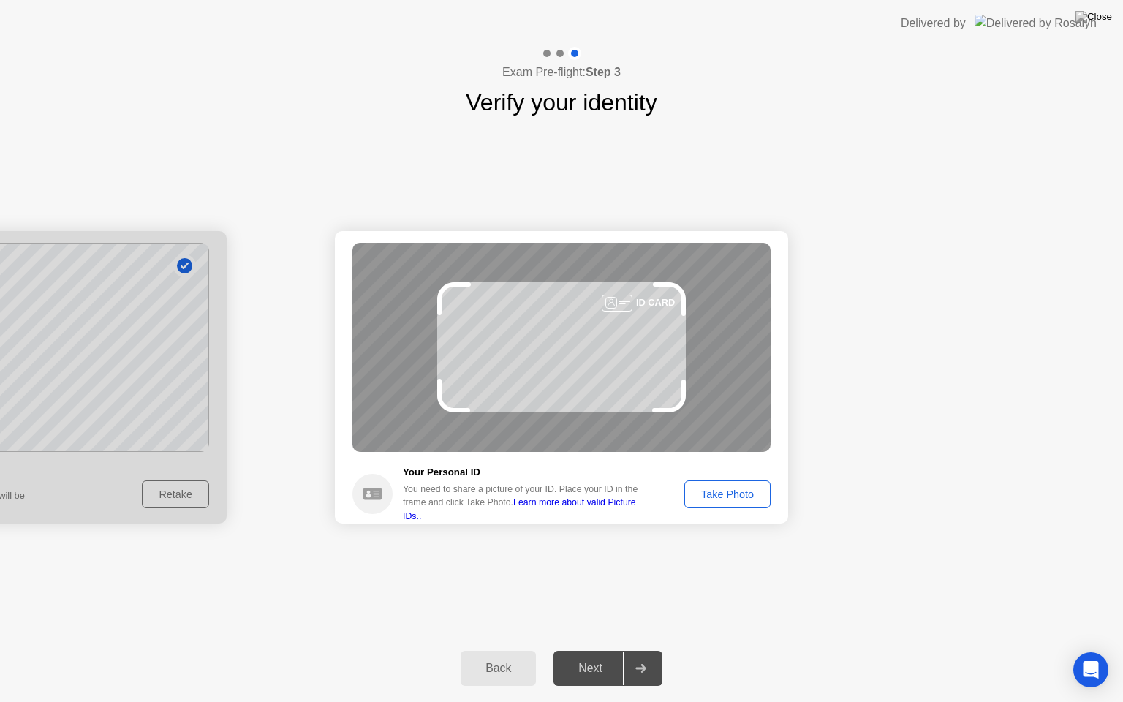
click at [744, 491] on div "Take Photo" at bounding box center [728, 495] width 76 height 12
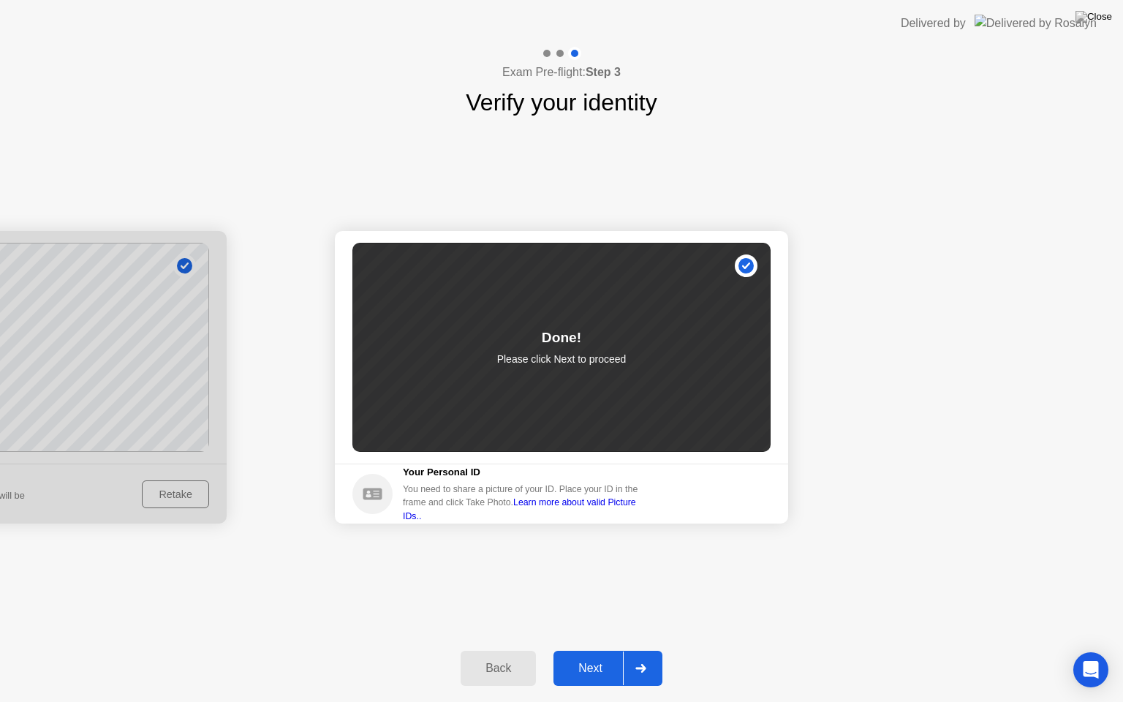
click at [598, 650] on button "Next" at bounding box center [608, 668] width 109 height 35
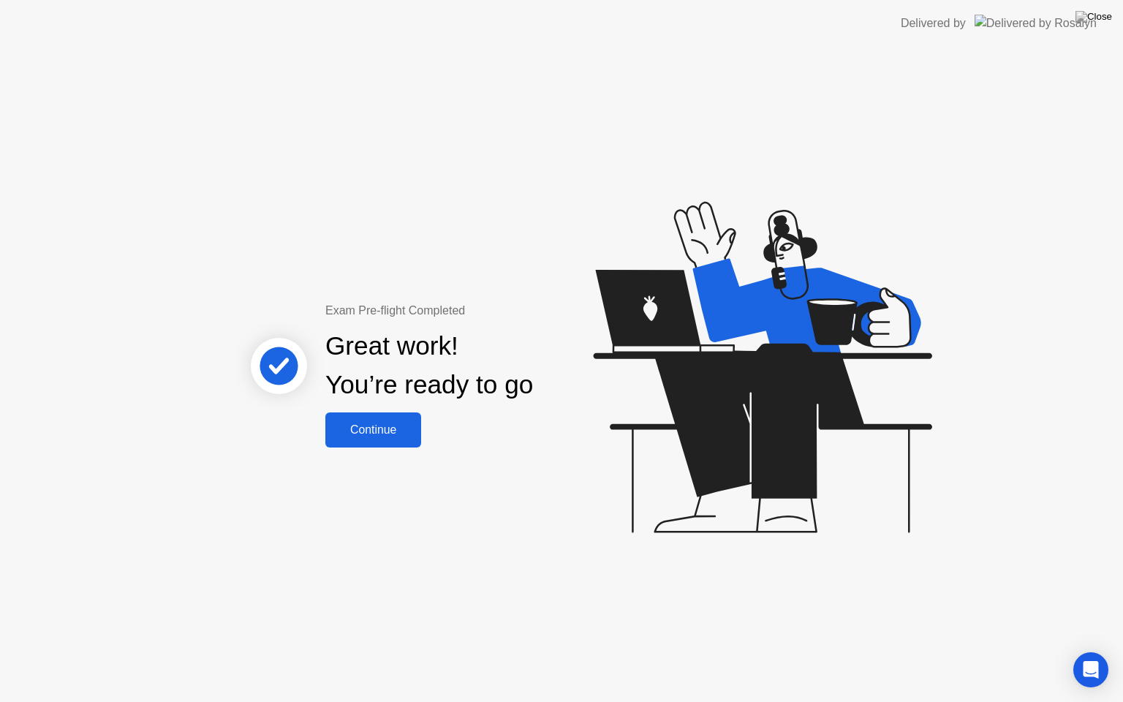
click at [366, 418] on button "Continue" at bounding box center [373, 429] width 96 height 35
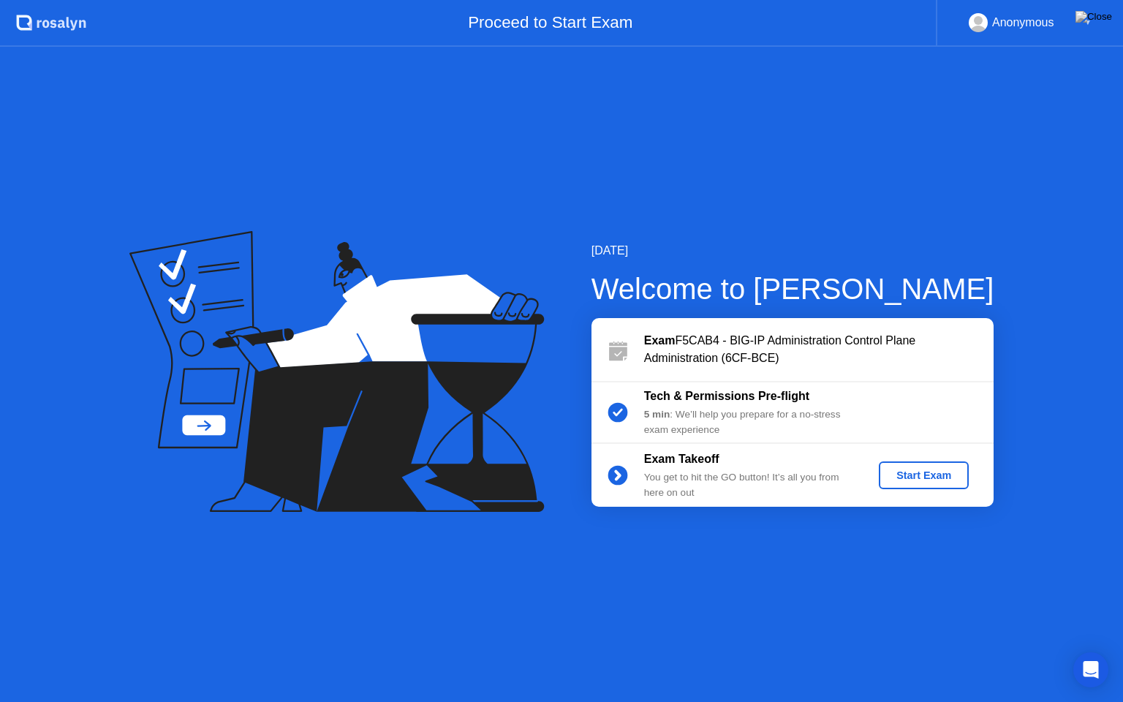
click at [931, 478] on div "Start Exam" at bounding box center [924, 475] width 78 height 12
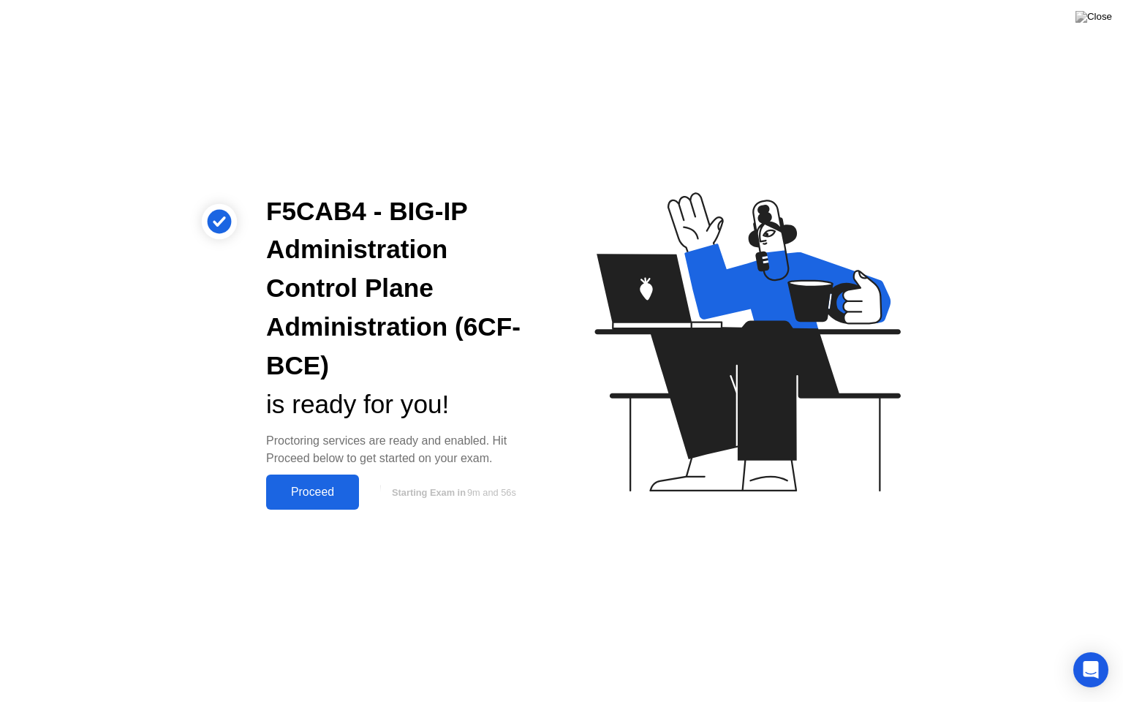
click at [315, 491] on div "Proceed" at bounding box center [313, 492] width 84 height 13
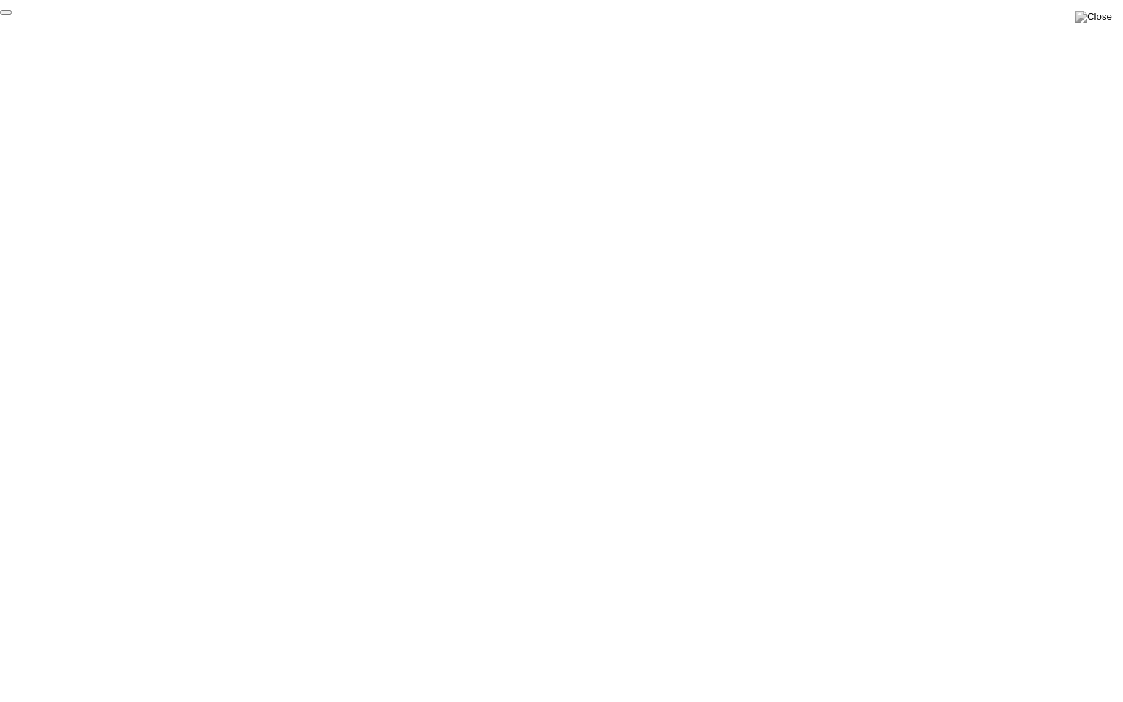
click div "End Proctoring Session"
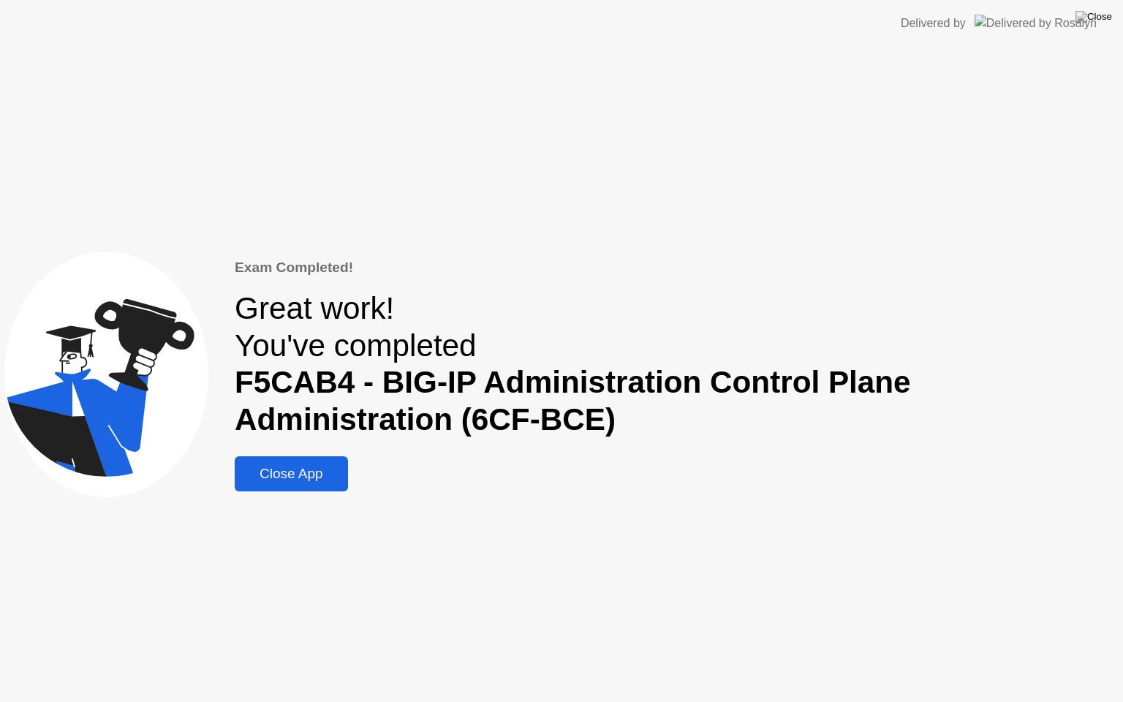
click at [294, 476] on div "Close App" at bounding box center [291, 474] width 105 height 16
